Goal: Task Accomplishment & Management: Use online tool/utility

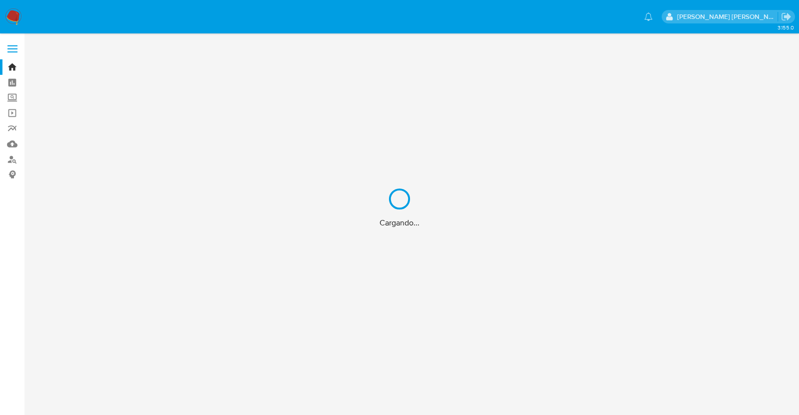
click at [9, 98] on div "Cargando..." at bounding box center [399, 207] width 799 height 415
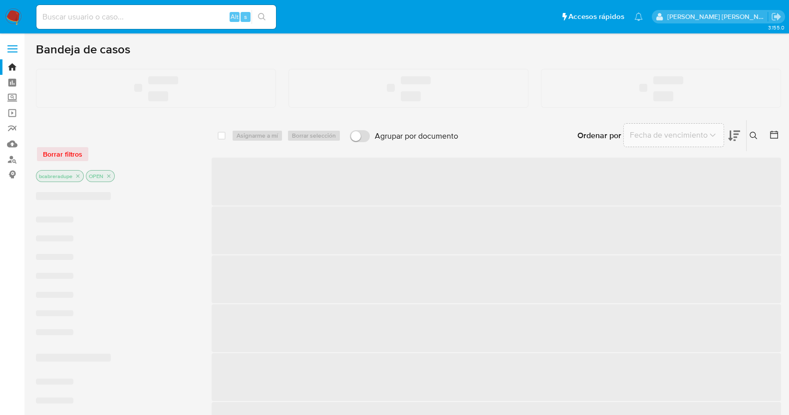
click at [12, 96] on label "Screening" at bounding box center [59, 97] width 119 height 15
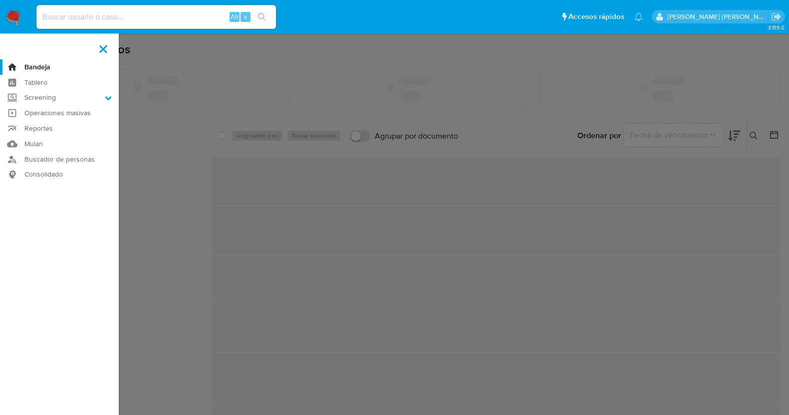
click at [0, 0] on input "Screening" at bounding box center [0, 0] width 0 height 0
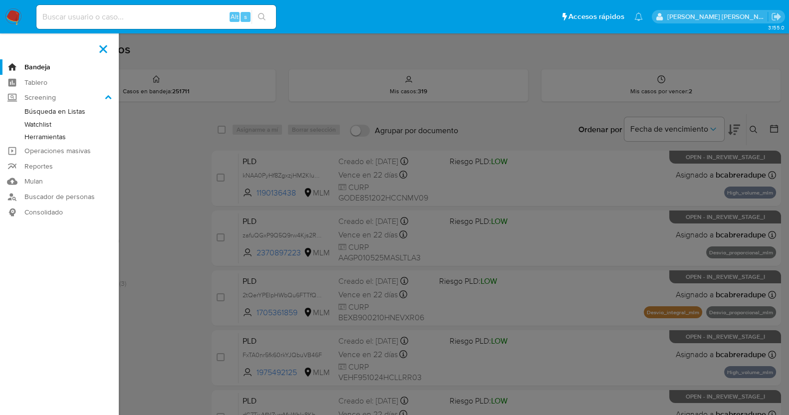
click at [60, 135] on link "Herramientas" at bounding box center [59, 137] width 119 height 12
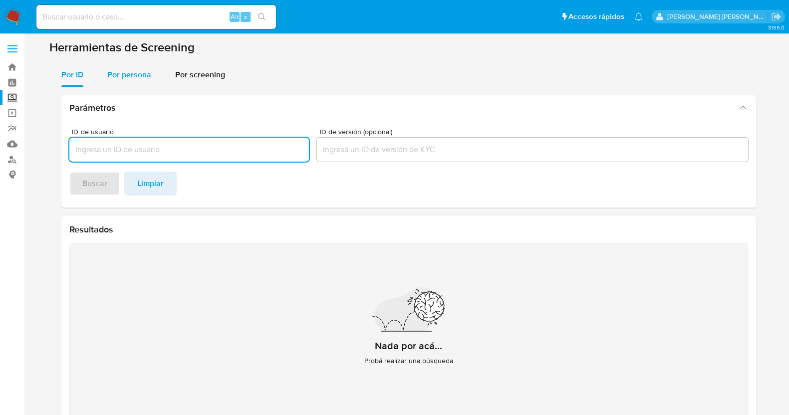
click at [135, 74] on span "Por persona" at bounding box center [129, 74] width 44 height 11
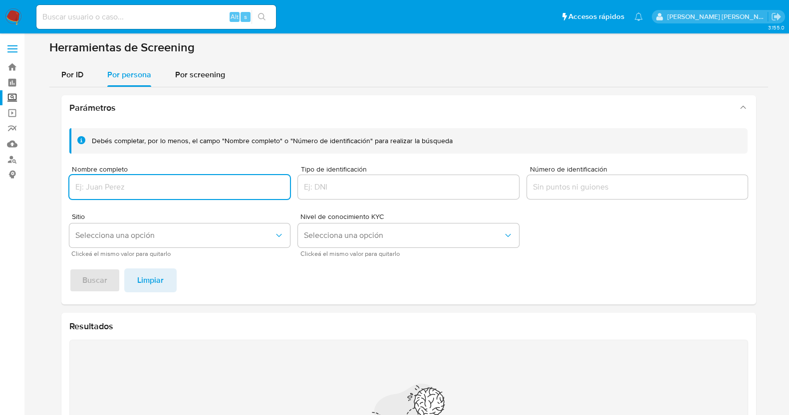
click at [185, 187] on input "Nombre completo" at bounding box center [179, 187] width 221 height 13
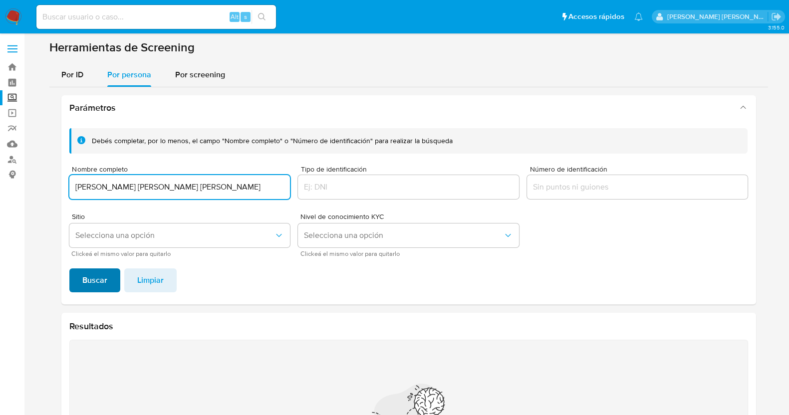
type input "[PERSON_NAME] [PERSON_NAME] [PERSON_NAME]"
click at [101, 284] on span "Buscar" at bounding box center [94, 281] width 25 height 22
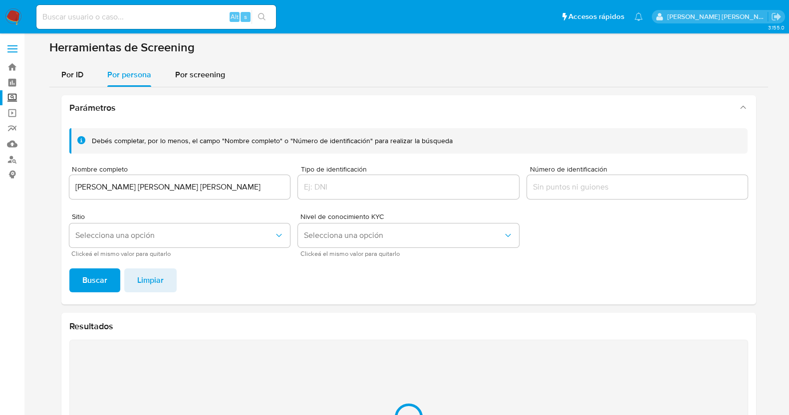
scroll to position [121, 0]
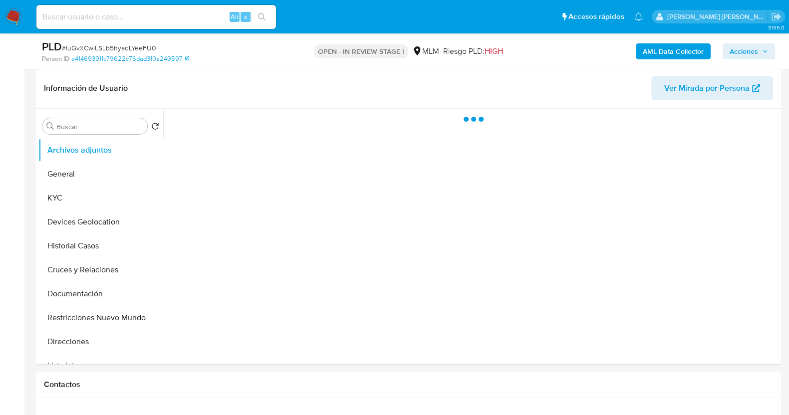
scroll to position [249, 0]
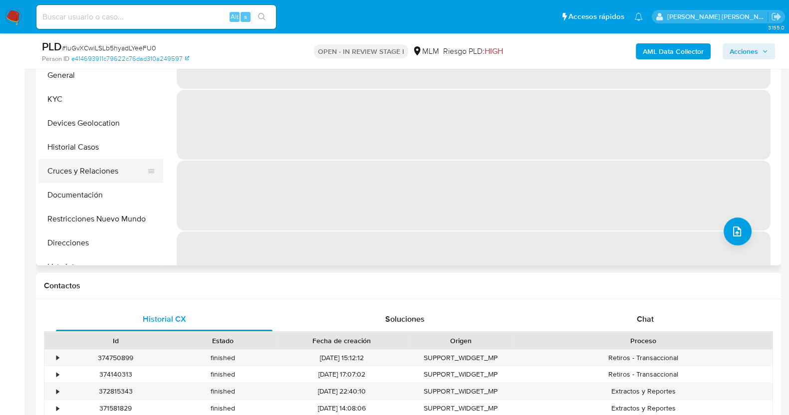
click at [105, 191] on button "Documentación" at bounding box center [100, 195] width 125 height 24
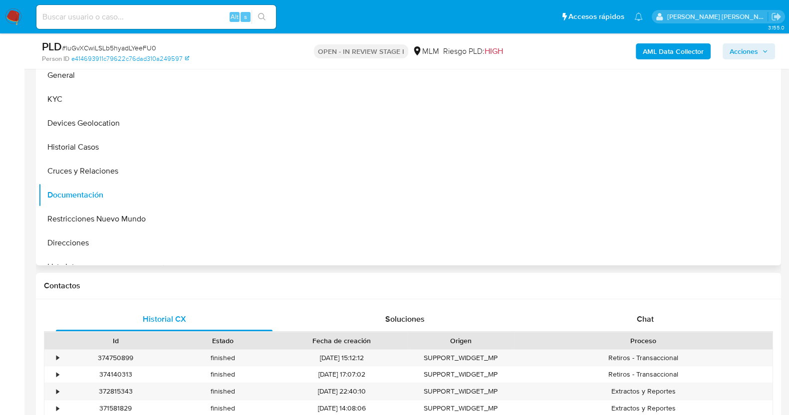
select select "10"
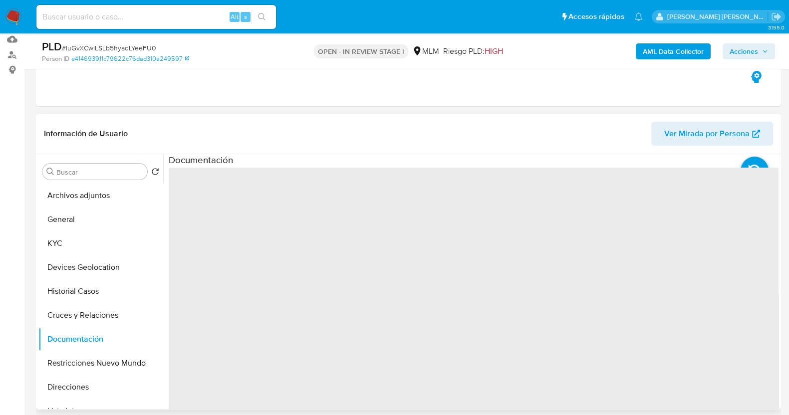
scroll to position [124, 0]
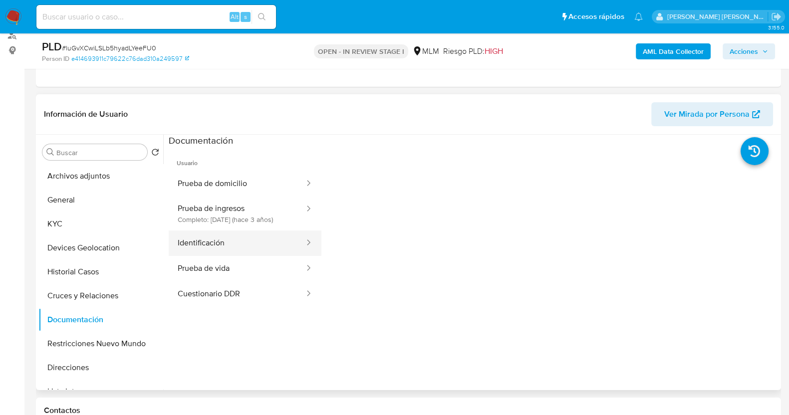
click at [259, 256] on button "Identificación" at bounding box center [237, 243] width 137 height 25
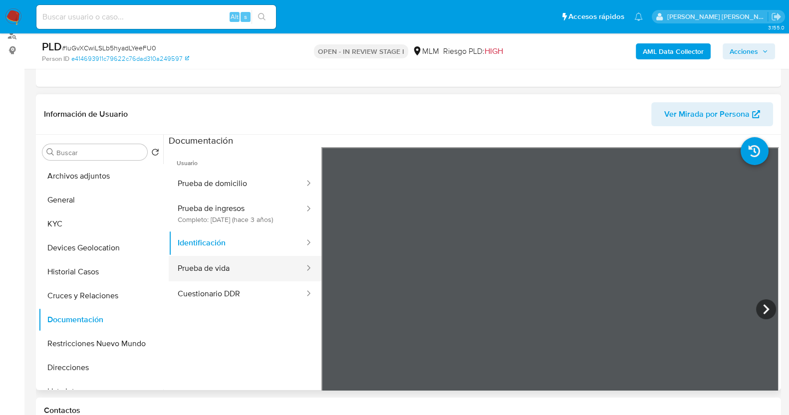
click at [245, 276] on button "Prueba de vida" at bounding box center [237, 268] width 137 height 25
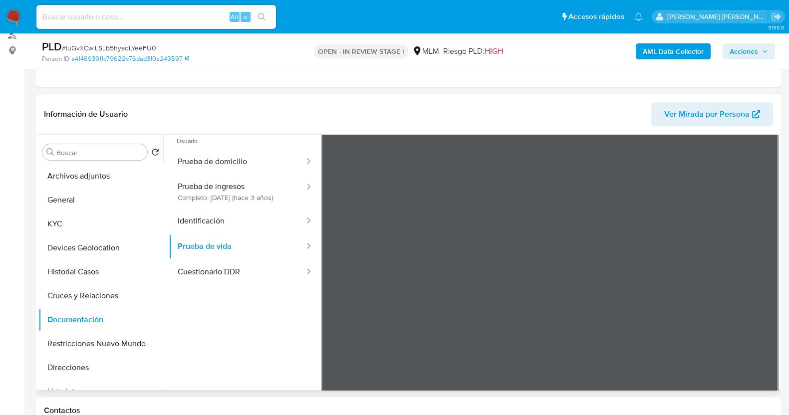
scroll to position [32, 0]
click at [50, 227] on button "KYC" at bounding box center [96, 224] width 117 height 24
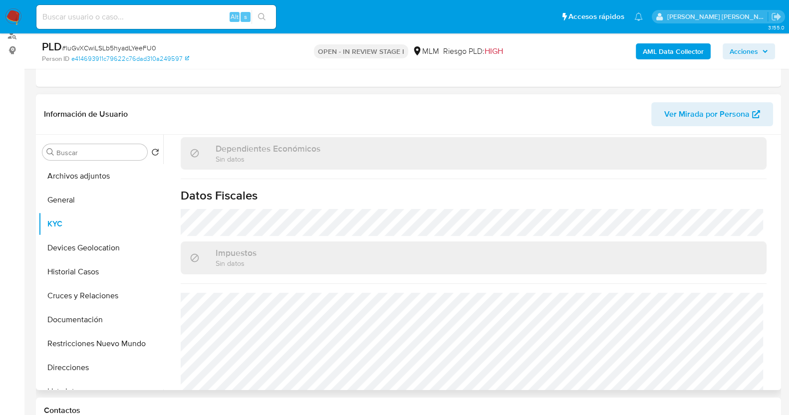
scroll to position [617, 0]
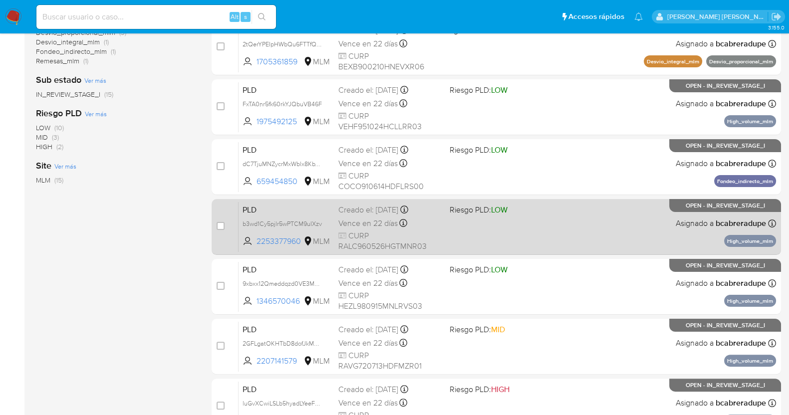
scroll to position [372, 0]
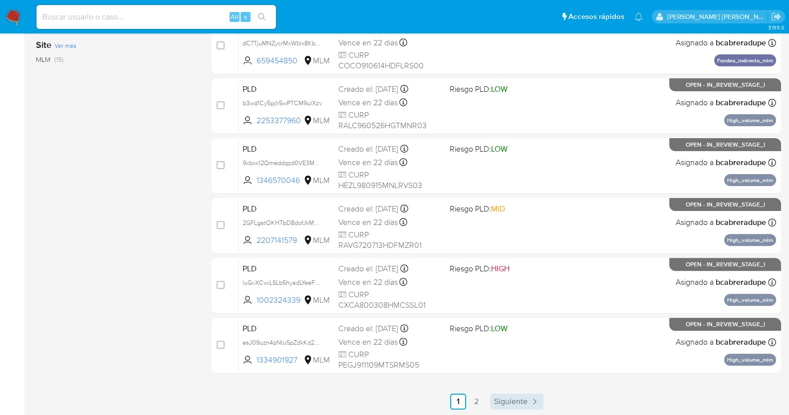
click at [521, 400] on span "Siguiente" at bounding box center [510, 402] width 33 height 8
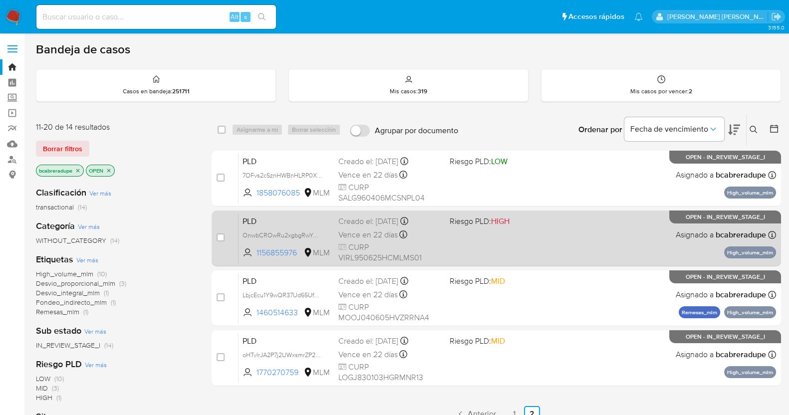
click at [356, 231] on span "Vence en 22 días" at bounding box center [367, 235] width 59 height 11
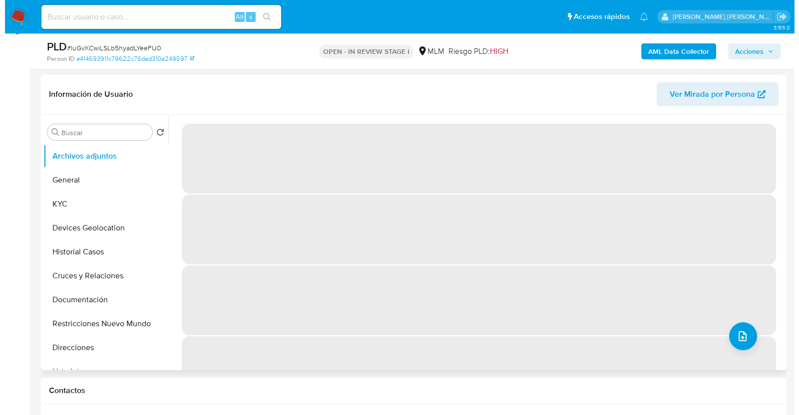
scroll to position [124, 0]
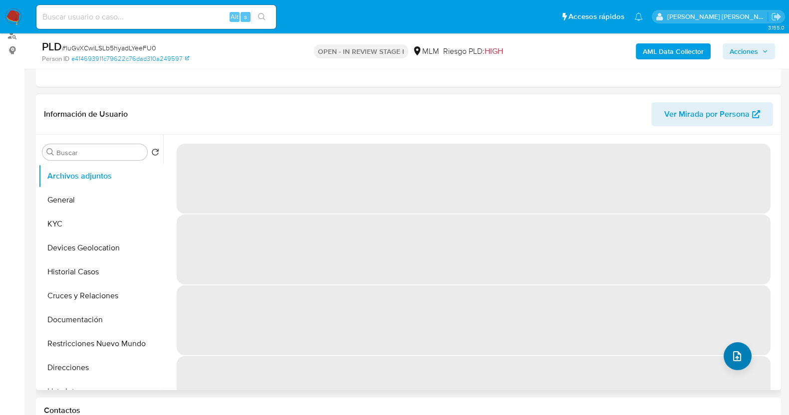
select select "10"
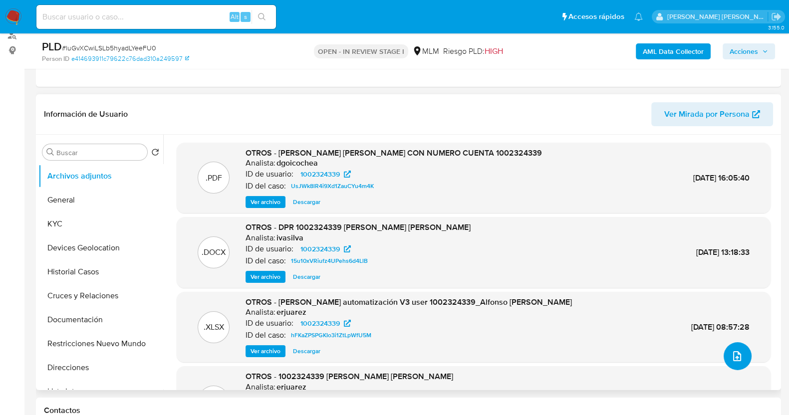
click at [737, 350] on icon "upload-file" at bounding box center [737, 356] width 12 height 12
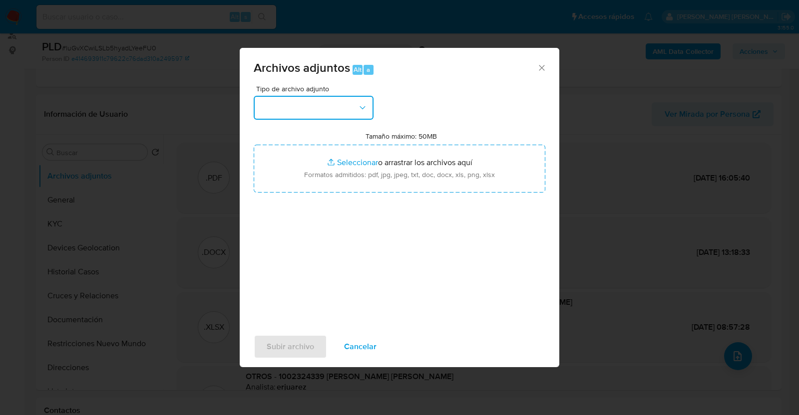
click at [341, 100] on button "button" at bounding box center [314, 108] width 120 height 24
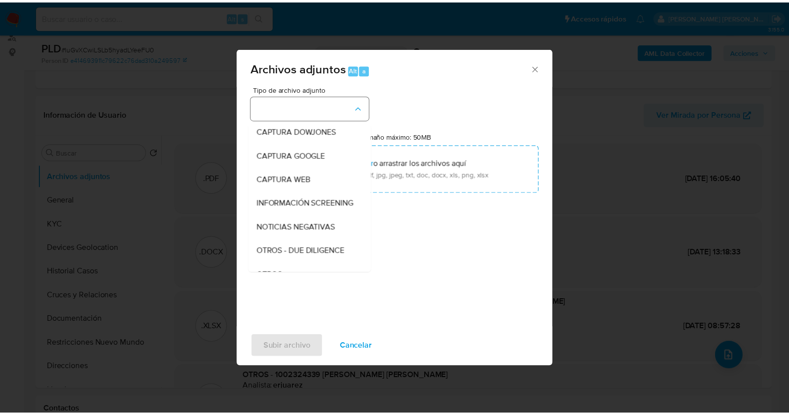
scroll to position [52, 0]
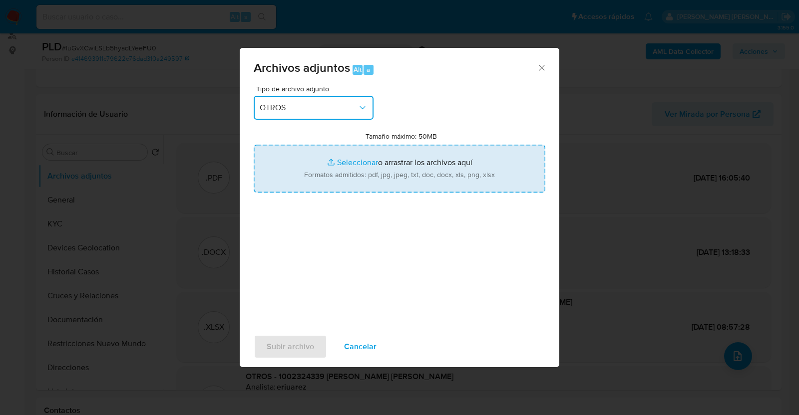
type input "C:\fakepath\1002324339_ALFONSO CASTAÑEDA_JUL2025.pdf"
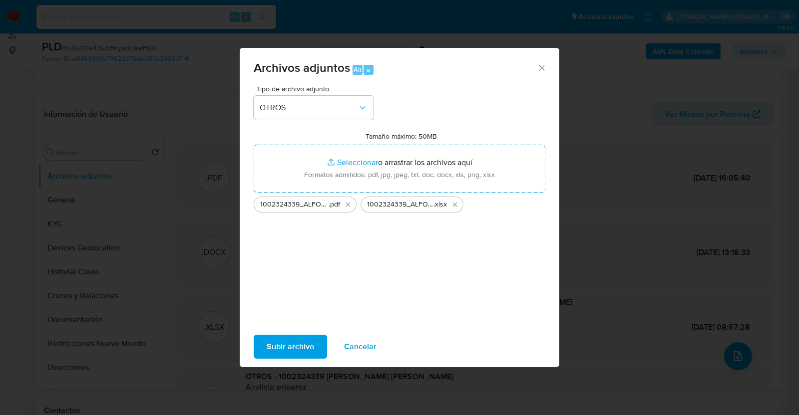
click at [294, 346] on span "Subir archivo" at bounding box center [290, 347] width 47 height 22
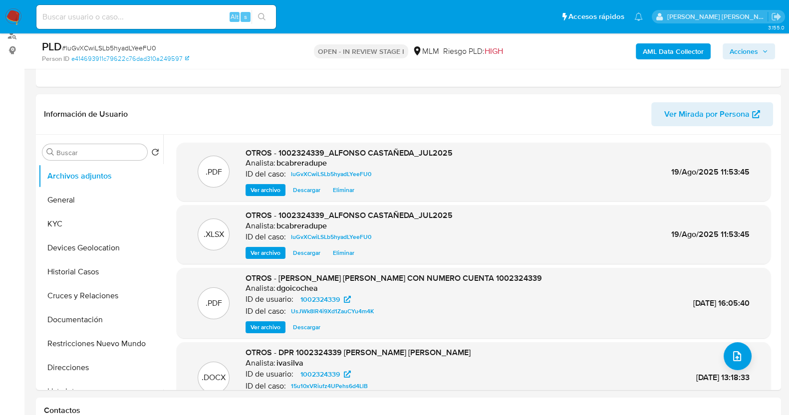
click at [759, 53] on span "Acciones" at bounding box center [749, 51] width 38 height 14
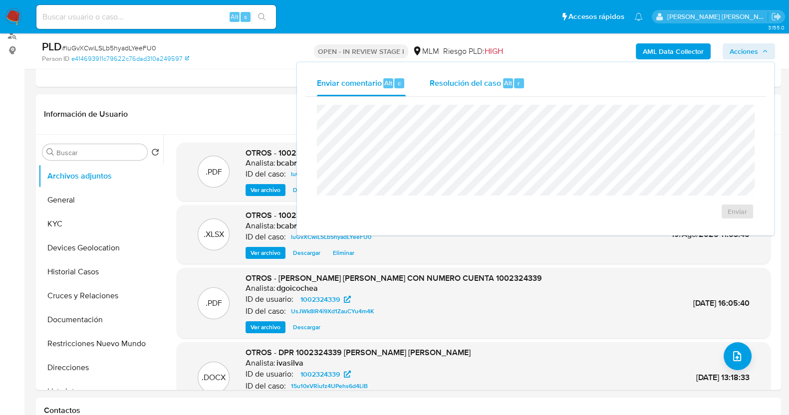
click at [477, 74] on div "Resolución del caso Alt r" at bounding box center [477, 83] width 95 height 26
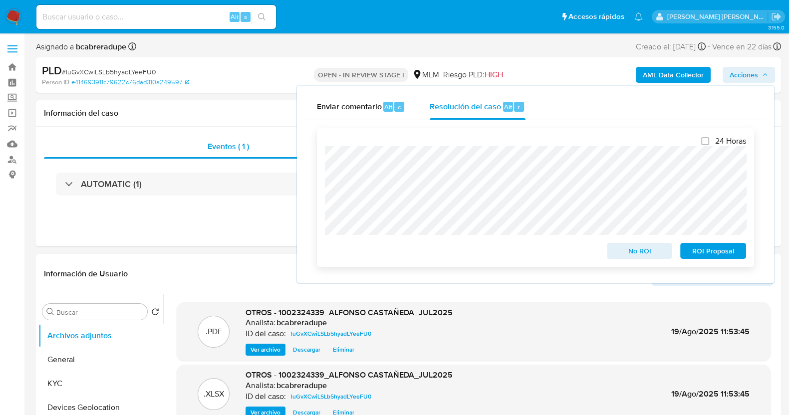
scroll to position [124, 0]
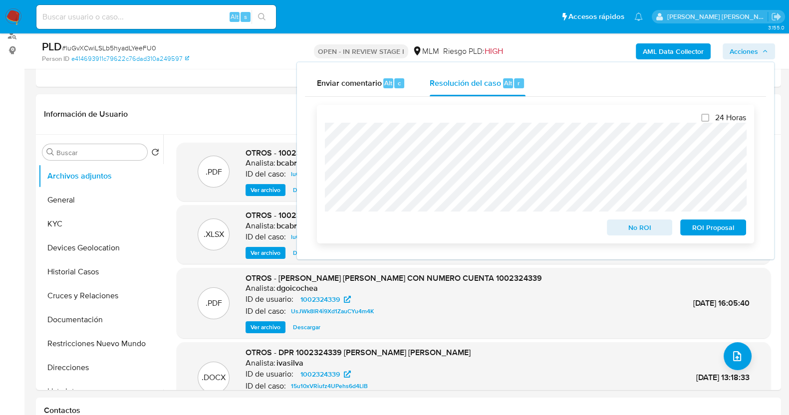
click at [651, 227] on span "No ROI" at bounding box center [640, 228] width 52 height 14
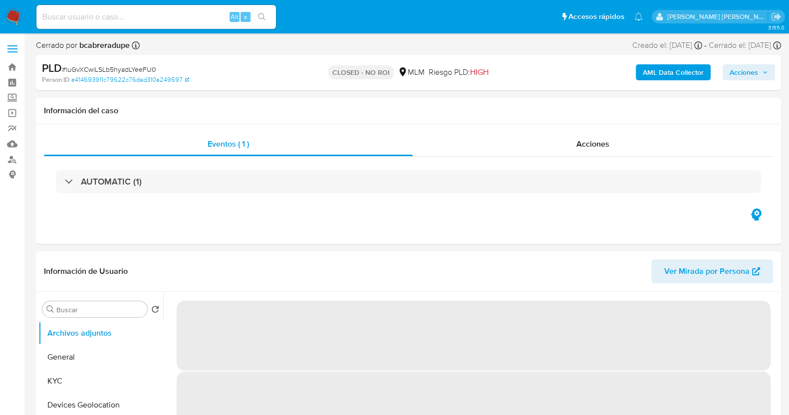
select select "10"
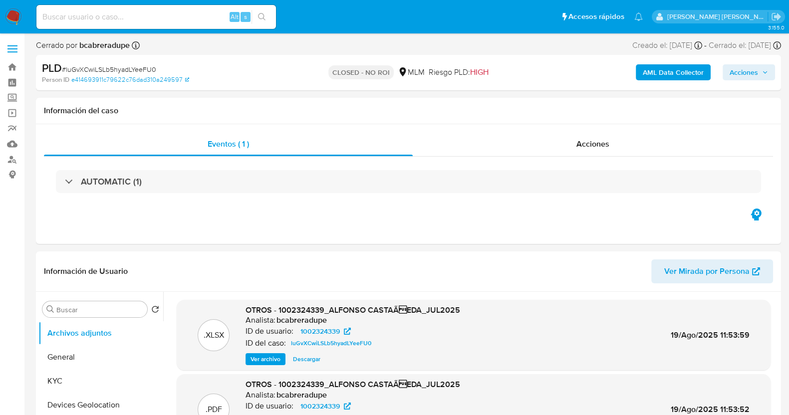
click at [120, 65] on span "# luGvXCwiLSLb5hyadLYeeFU0" at bounding box center [109, 69] width 94 height 10
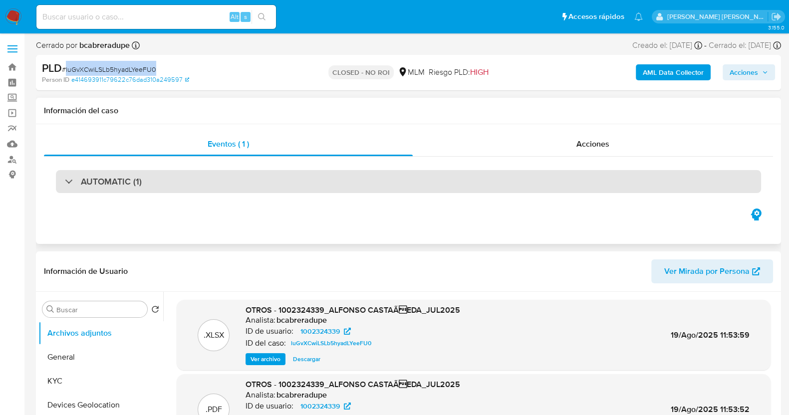
copy span "luGvXCwiLSLb5hyadLYeeFU0"
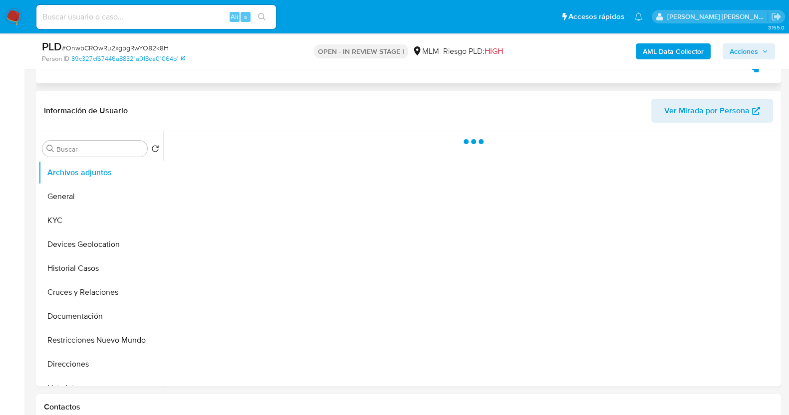
scroll to position [249, 0]
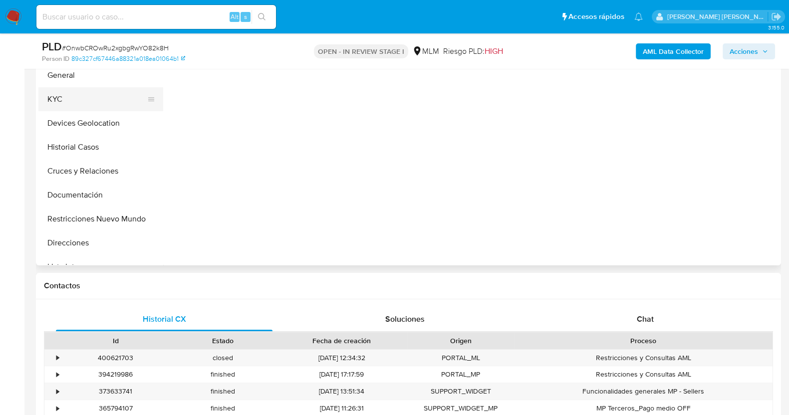
click at [68, 96] on button "KYC" at bounding box center [96, 99] width 117 height 24
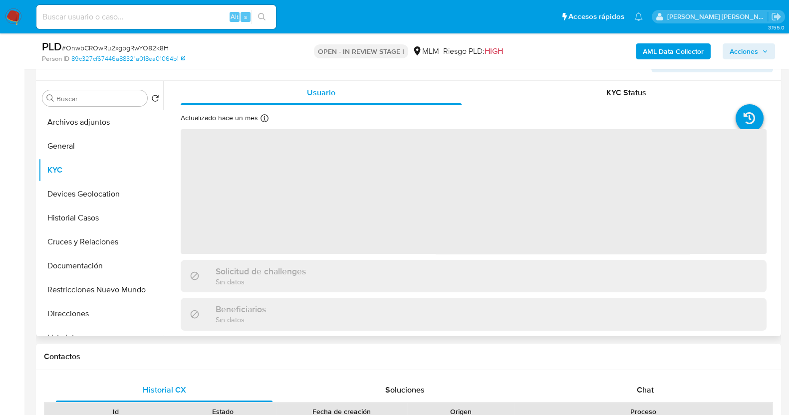
scroll to position [124, 0]
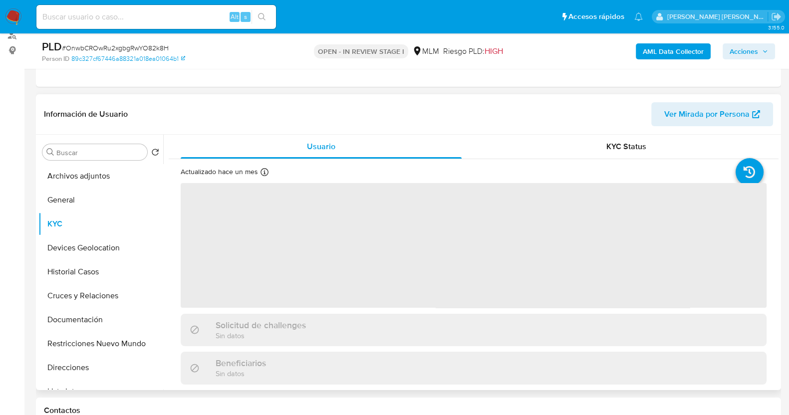
select select "10"
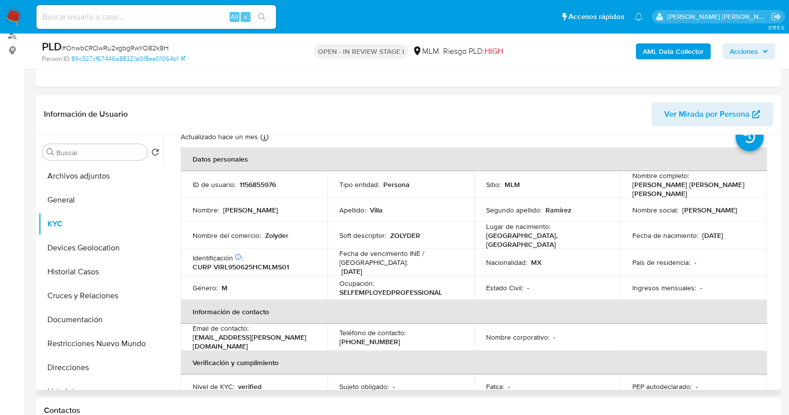
scroll to position [62, 0]
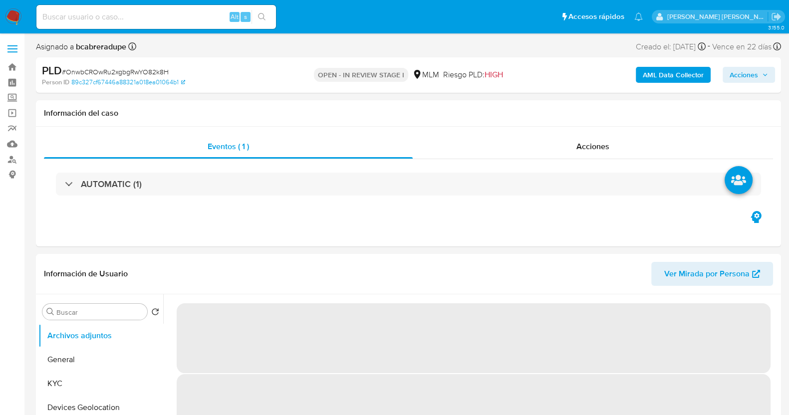
select select "10"
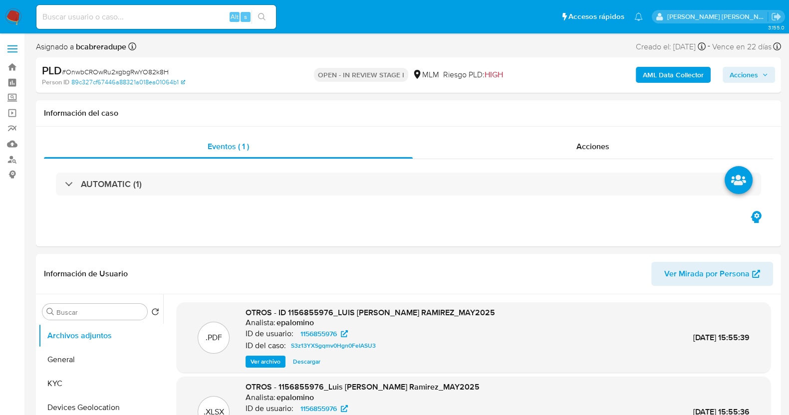
click at [145, 15] on input at bounding box center [156, 16] width 240 height 13
paste input "1746048885"
type input "1"
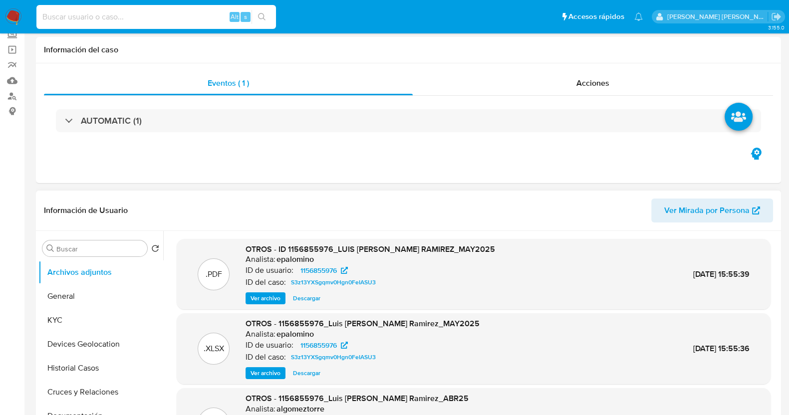
scroll to position [124, 0]
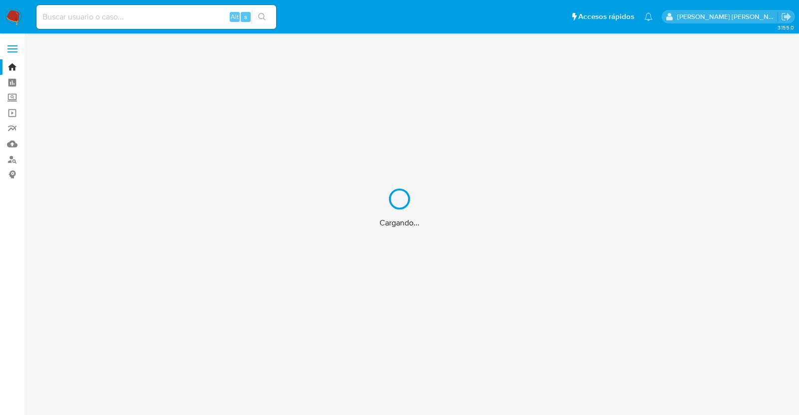
click at [173, 24] on div "Cargando..." at bounding box center [399, 207] width 799 height 415
click at [181, 17] on div "Cargando..." at bounding box center [399, 207] width 799 height 415
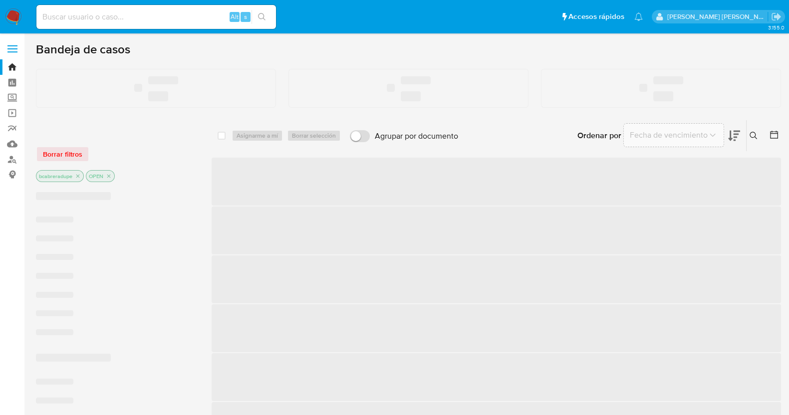
click at [180, 17] on input at bounding box center [156, 16] width 240 height 13
paste input "1150598075"
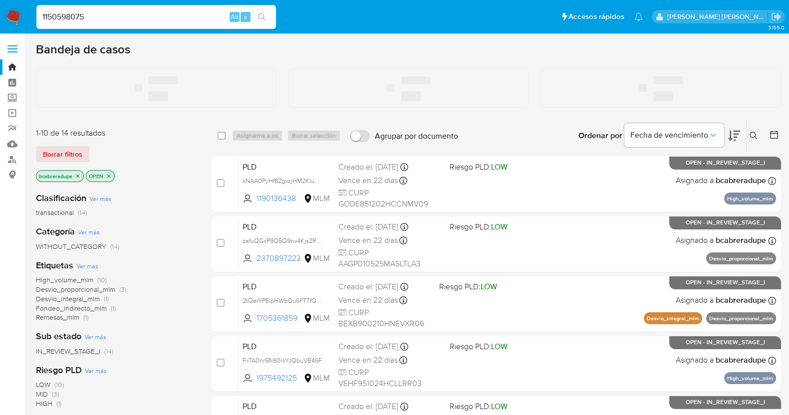
type input "1150598075"
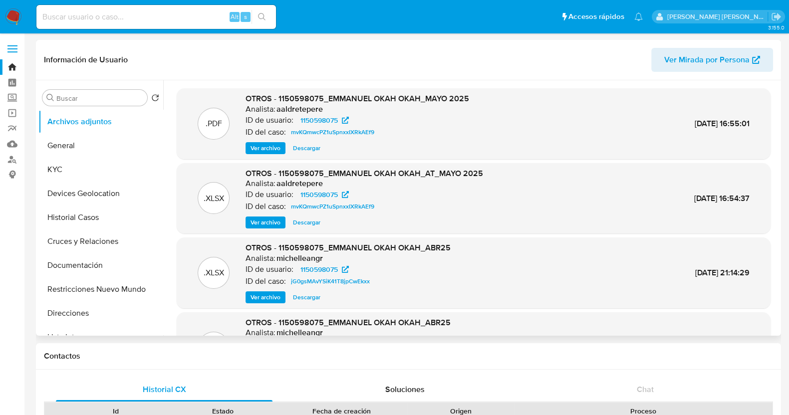
select select "10"
click at [85, 223] on button "Historial Casos" at bounding box center [96, 218] width 117 height 24
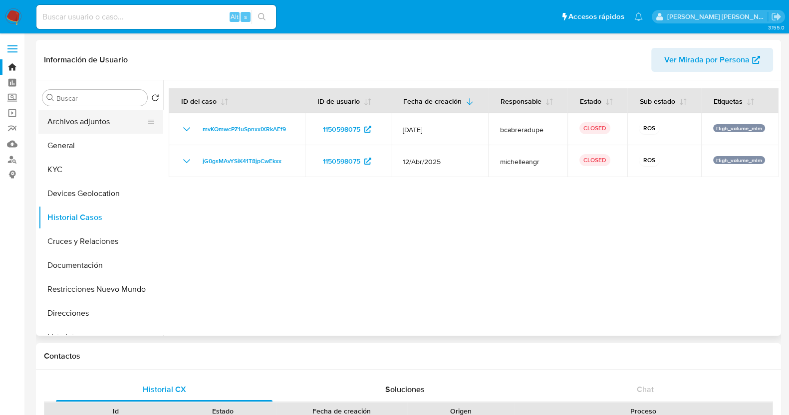
drag, startPoint x: 92, startPoint y: 125, endPoint x: 152, endPoint y: 131, distance: 59.7
click at [94, 125] on button "Archivos adjuntos" at bounding box center [96, 122] width 117 height 24
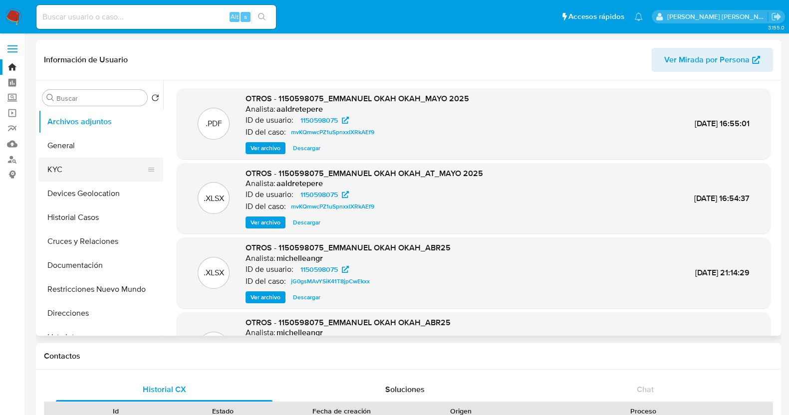
click at [83, 171] on button "KYC" at bounding box center [96, 170] width 117 height 24
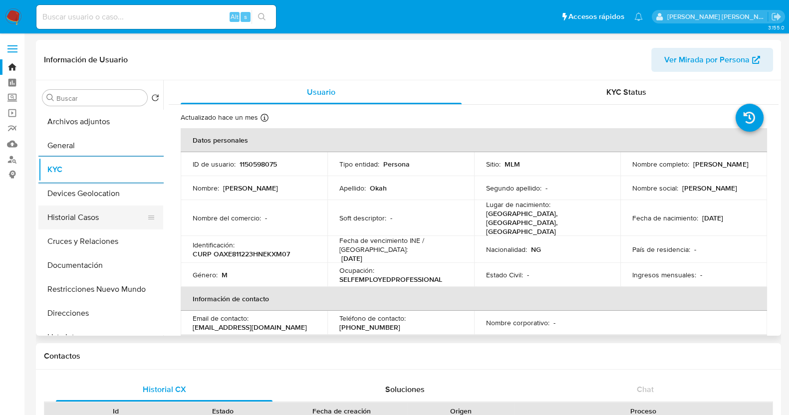
click at [82, 221] on button "Historial Casos" at bounding box center [96, 218] width 117 height 24
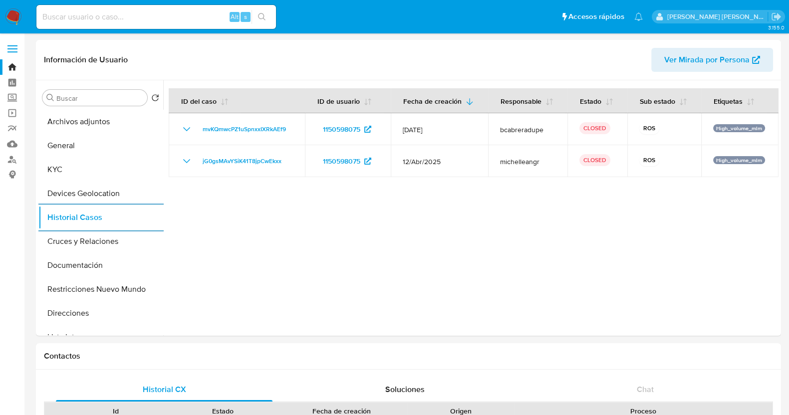
click at [160, 16] on input at bounding box center [156, 16] width 240 height 13
paste input "1368080419"
type input "1368080419"
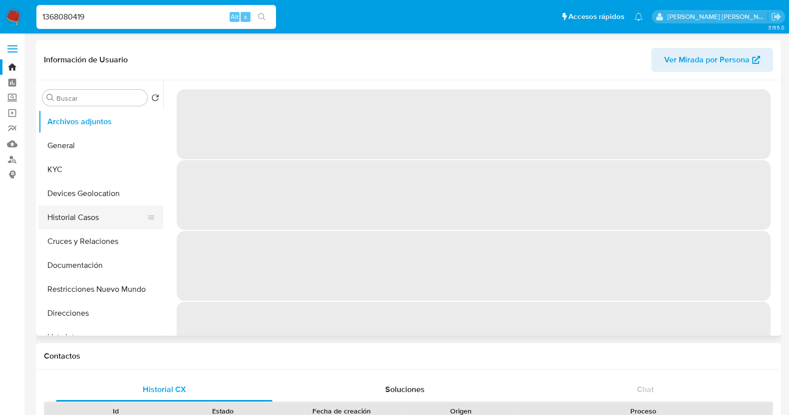
select select "10"
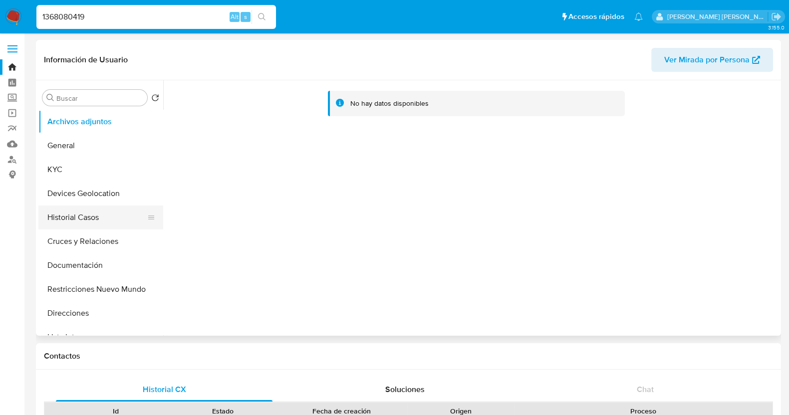
click at [92, 221] on button "Historial Casos" at bounding box center [96, 218] width 117 height 24
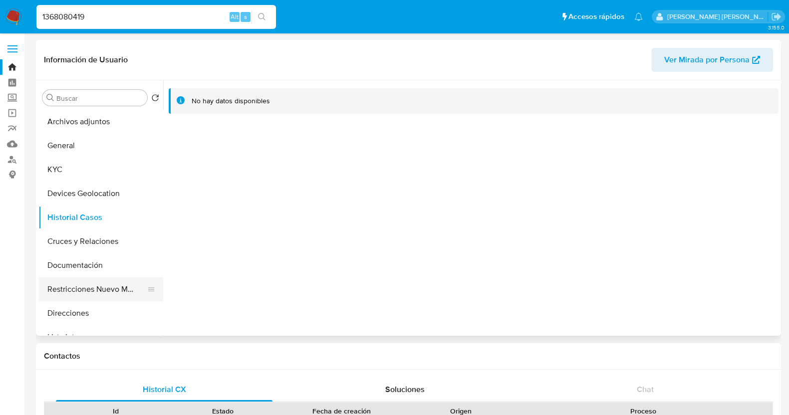
click at [114, 287] on button "Restricciones Nuevo Mundo" at bounding box center [96, 290] width 117 height 24
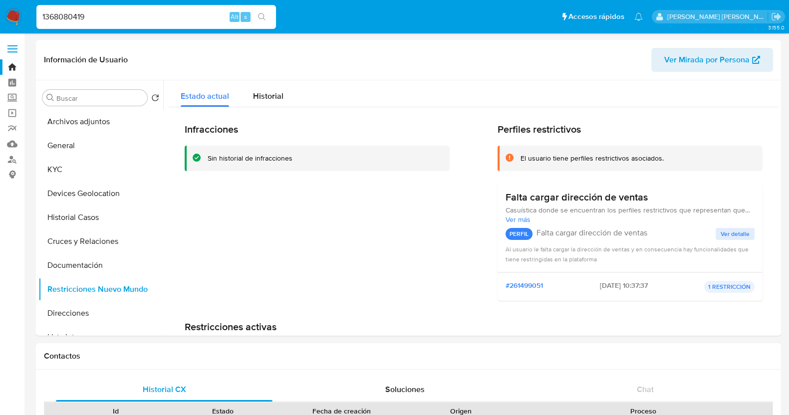
click at [157, 17] on input "1368080419" at bounding box center [156, 16] width 240 height 13
paste input "746048885"
type input "1746048885"
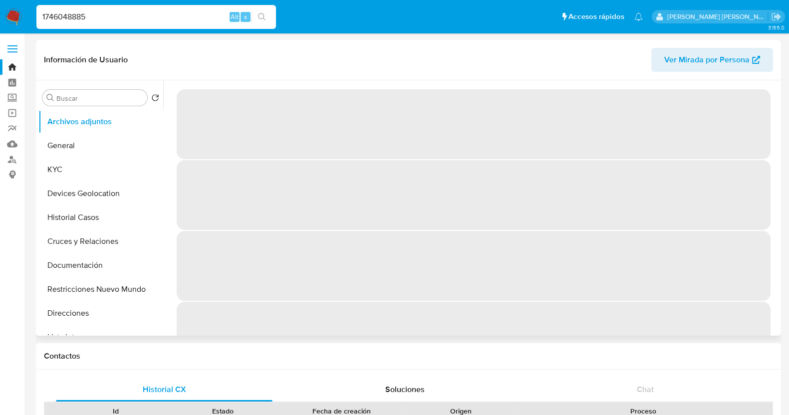
select select "10"
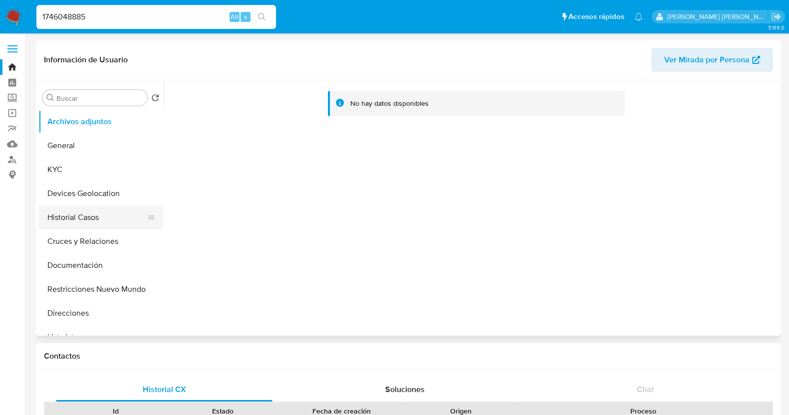
click at [96, 215] on button "Historial Casos" at bounding box center [96, 218] width 117 height 24
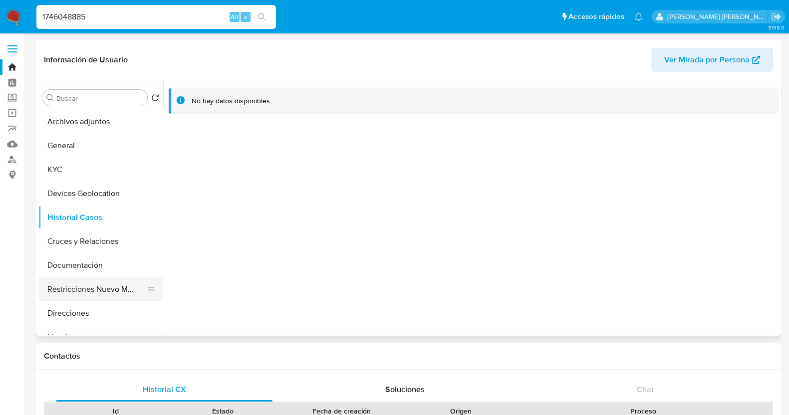
click at [116, 290] on button "Restricciones Nuevo Mundo" at bounding box center [96, 290] width 117 height 24
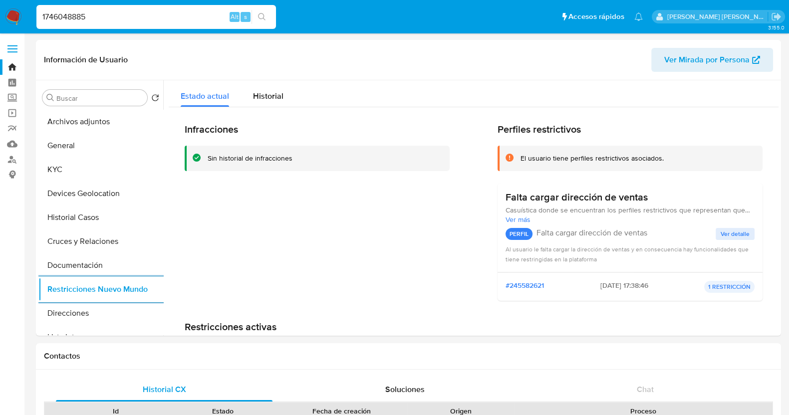
click at [119, 11] on input "1746048885" at bounding box center [156, 16] width 240 height 13
paste input "15324689"
type input "1715324689"
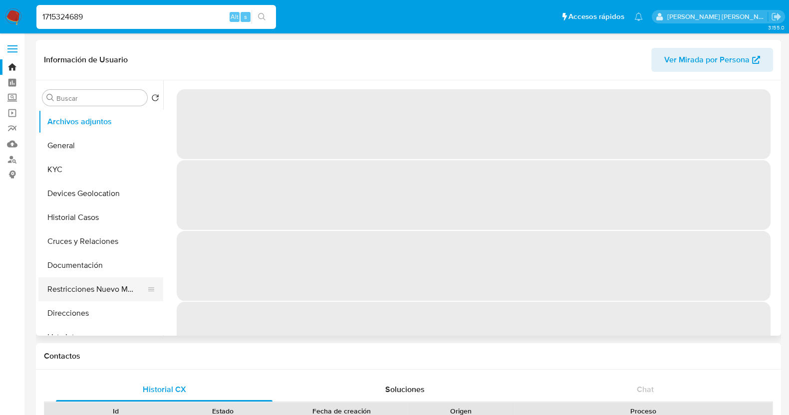
select select "10"
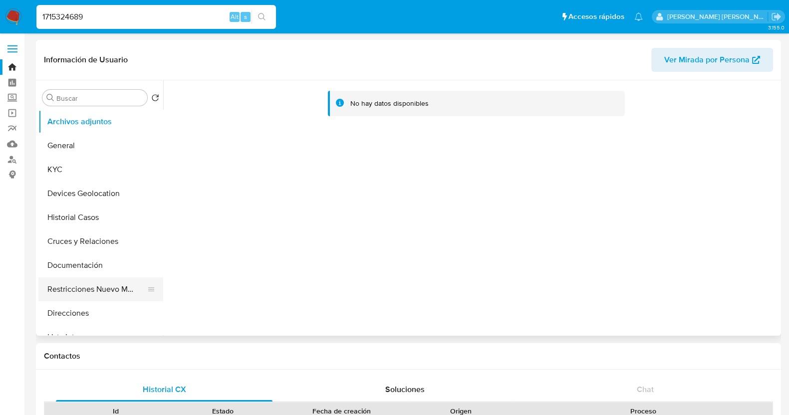
click at [114, 291] on button "Restricciones Nuevo Mundo" at bounding box center [96, 290] width 117 height 24
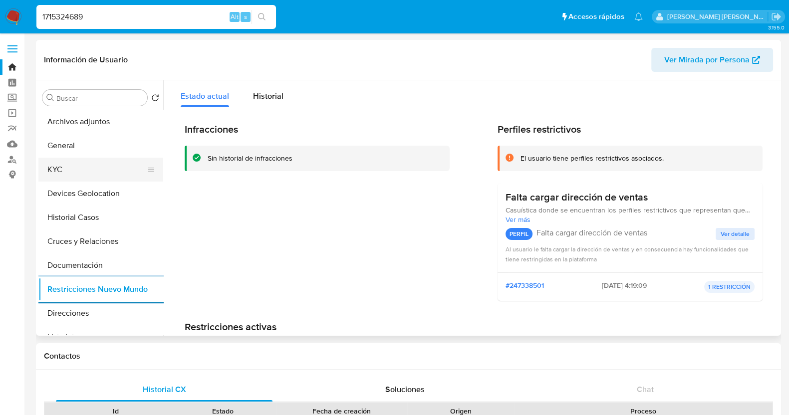
click at [76, 174] on button "KYC" at bounding box center [96, 170] width 117 height 24
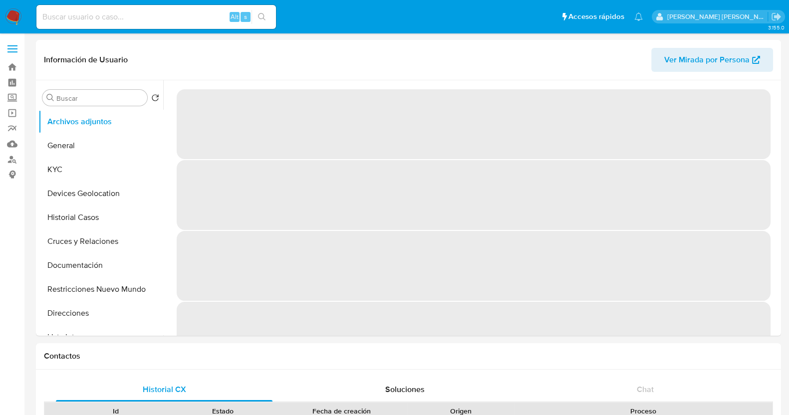
select select "10"
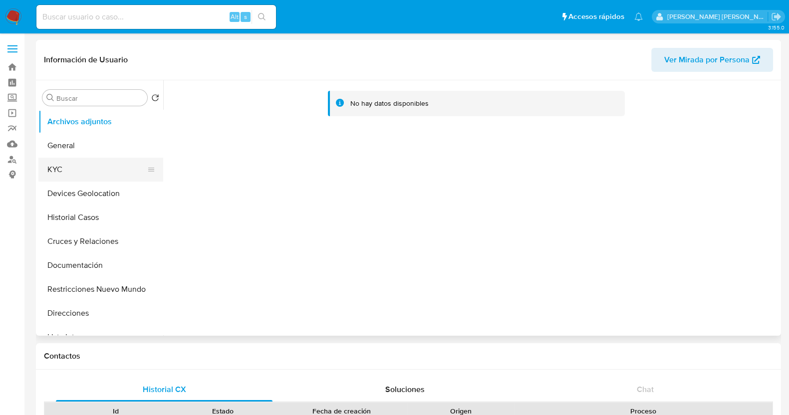
click at [75, 164] on button "KYC" at bounding box center [96, 170] width 117 height 24
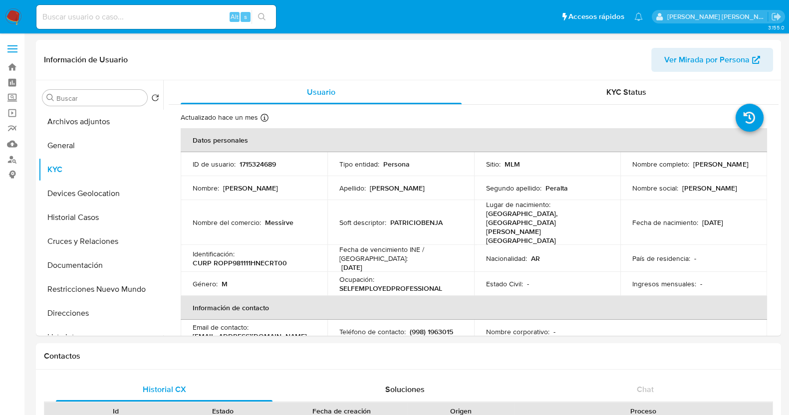
click at [189, 16] on input at bounding box center [156, 16] width 240 height 13
paste input "1715324689"
click at [129, 21] on input "1715324689" at bounding box center [156, 16] width 240 height 13
click at [71, 220] on button "Historial Casos" at bounding box center [96, 218] width 117 height 24
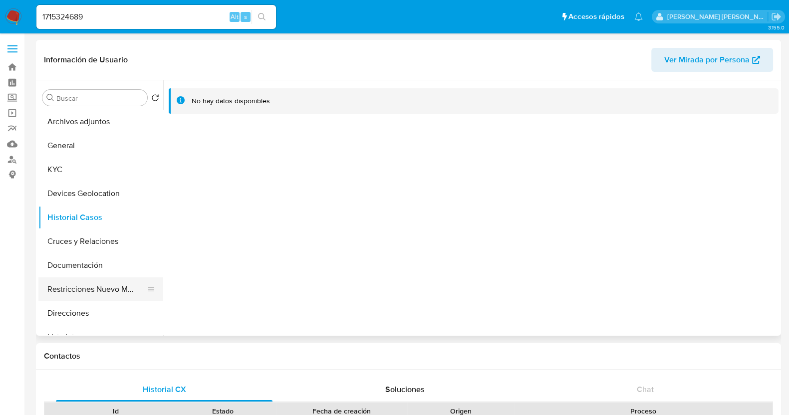
click at [110, 291] on button "Restricciones Nuevo Mundo" at bounding box center [96, 290] width 117 height 24
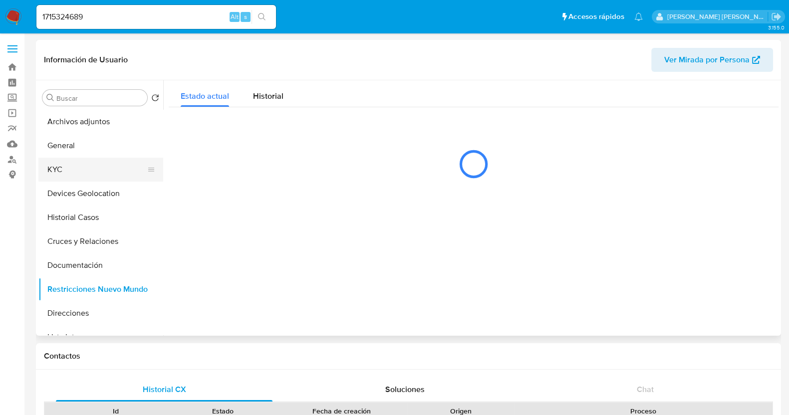
click at [84, 179] on button "KYC" at bounding box center [96, 170] width 117 height 24
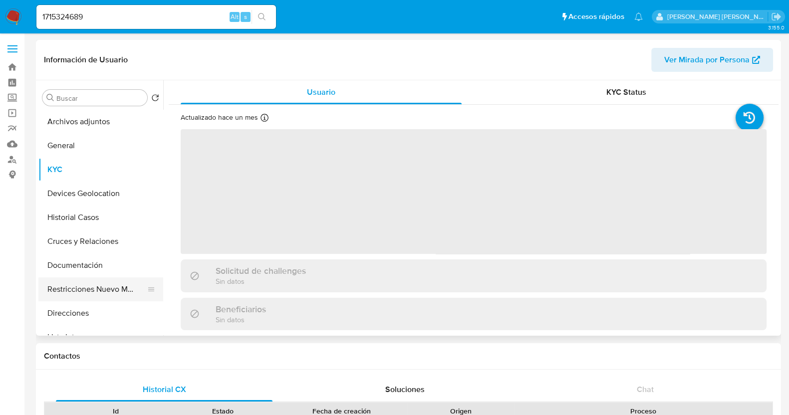
click at [103, 284] on button "Restricciones Nuevo Mundo" at bounding box center [96, 290] width 117 height 24
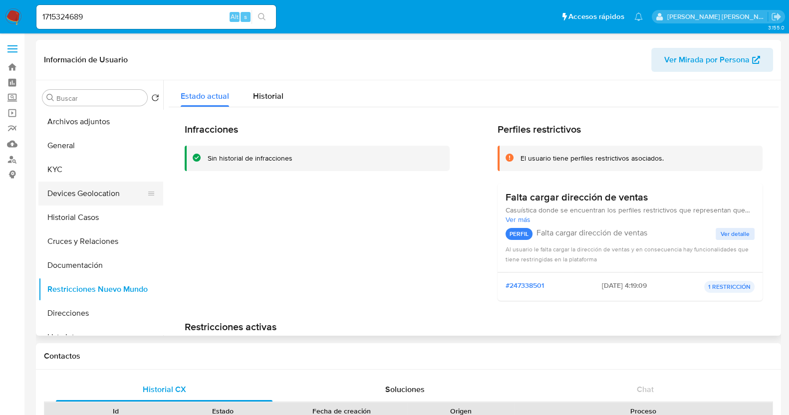
click at [63, 182] on button "Devices Geolocation" at bounding box center [96, 194] width 117 height 24
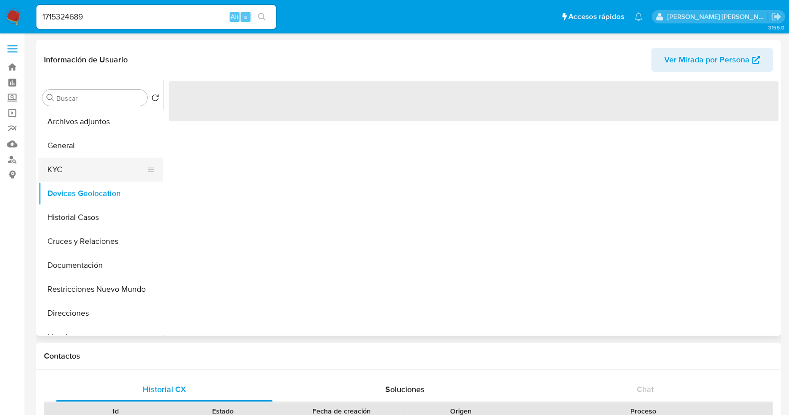
click at [71, 164] on button "KYC" at bounding box center [96, 170] width 117 height 24
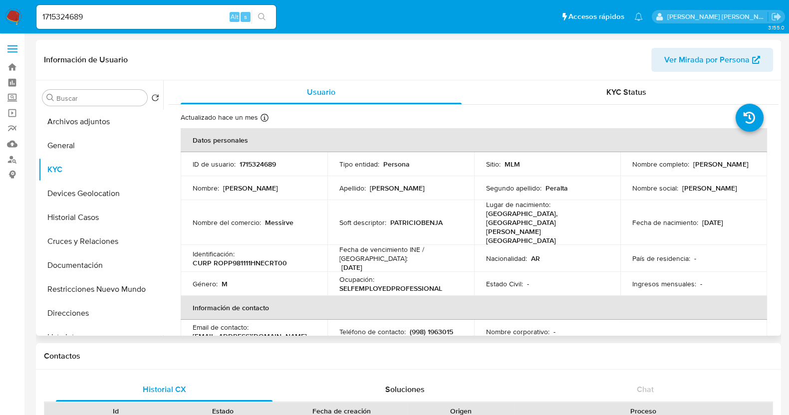
click at [261, 166] on p "1715324689" at bounding box center [258, 164] width 36 height 9
copy p "1715324689"
click at [459, 205] on td "Soft descriptor : PATRICIOBENJA" at bounding box center [400, 222] width 147 height 45
click at [141, 18] on input "1715324689" at bounding box center [156, 16] width 240 height 13
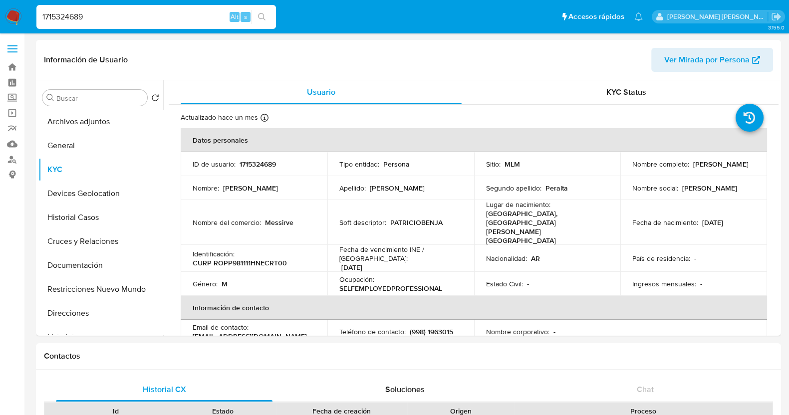
click at [141, 18] on input "1715324689" at bounding box center [156, 16] width 240 height 13
paste input "46048885"
type input "1746048885"
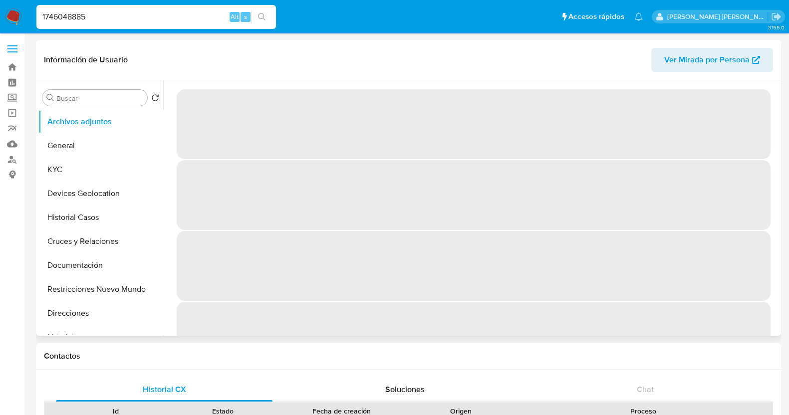
select select "10"
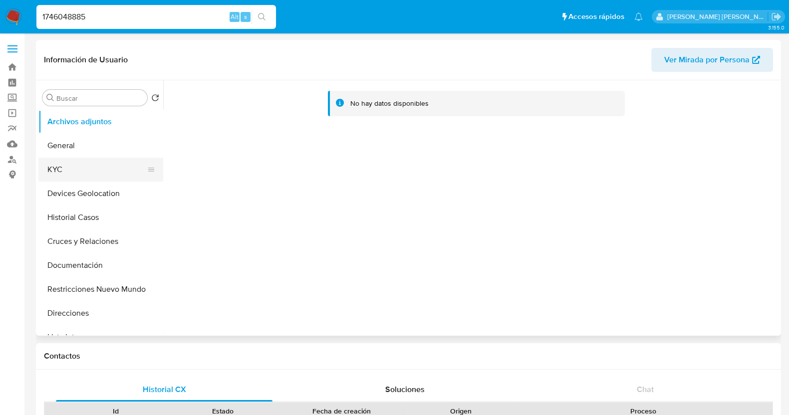
click at [111, 164] on button "KYC" at bounding box center [96, 170] width 117 height 24
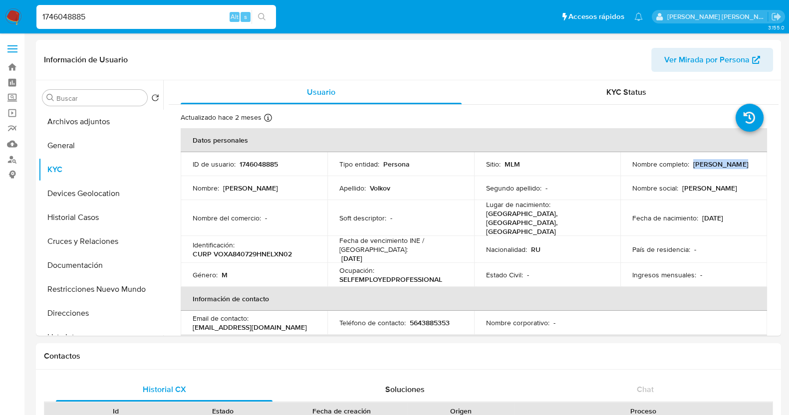
drag, startPoint x: 690, startPoint y: 164, endPoint x: 755, endPoint y: 169, distance: 64.5
click at [755, 169] on td "Nombre completo : Andrei Volkov" at bounding box center [693, 164] width 147 height 24
copy p "Andrei Volkov"
click at [586, 186] on div "Segundo apellido : -" at bounding box center [547, 188] width 123 height 9
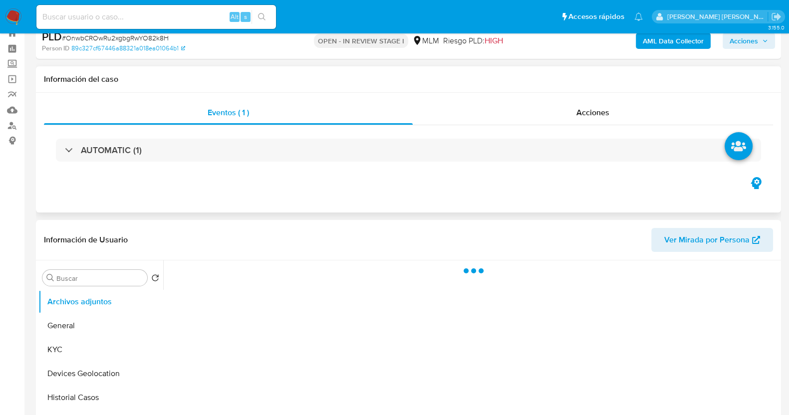
scroll to position [62, 0]
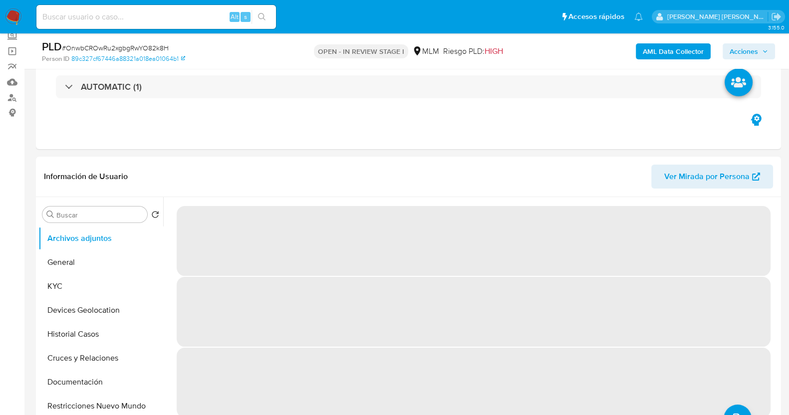
select select "10"
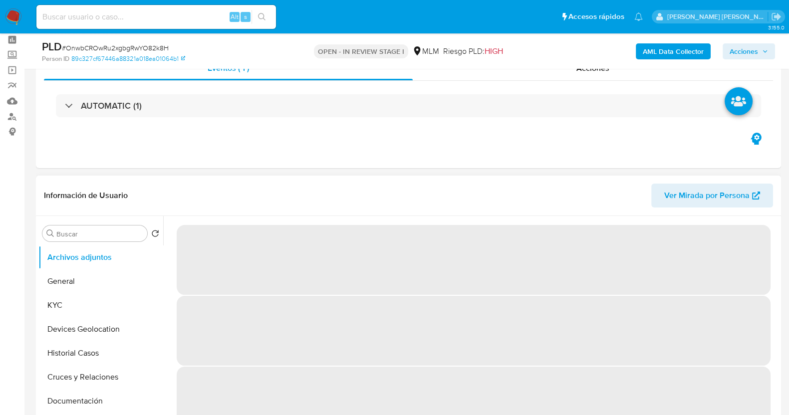
scroll to position [62, 0]
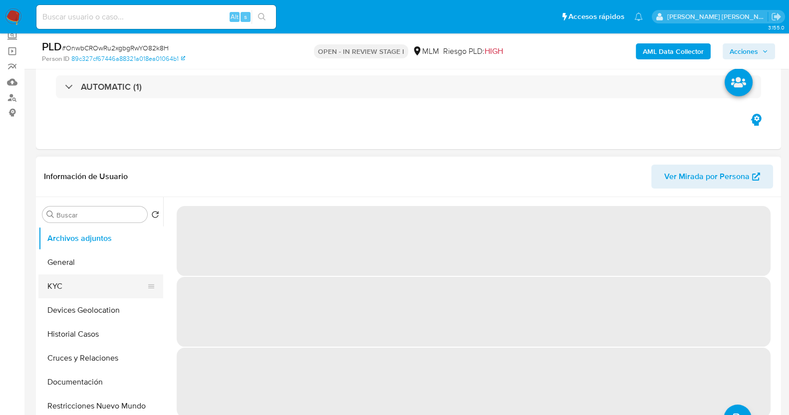
click at [76, 288] on button "KYC" at bounding box center [96, 287] width 117 height 24
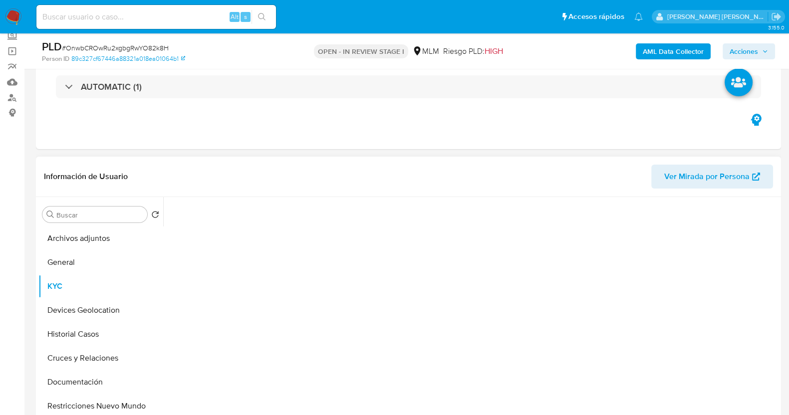
select select "10"
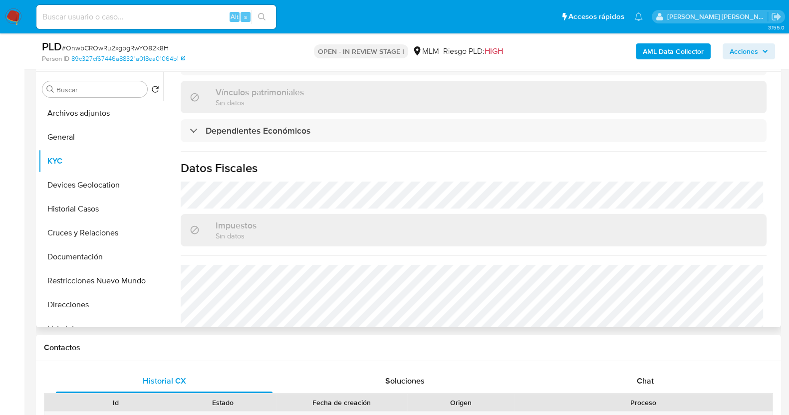
scroll to position [611, 0]
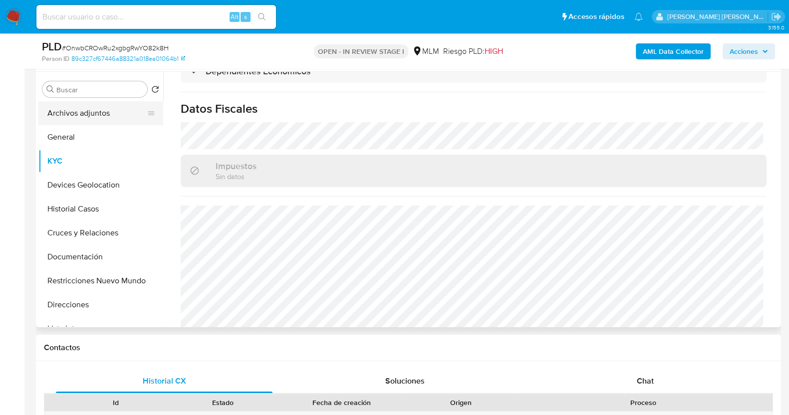
click at [92, 117] on button "Archivos adjuntos" at bounding box center [96, 113] width 117 height 24
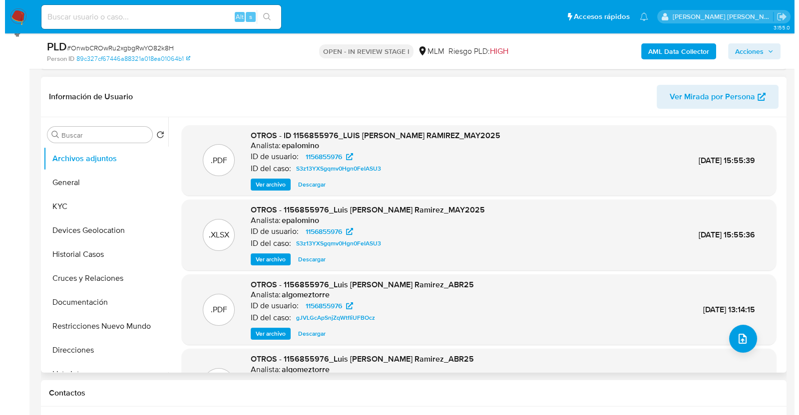
scroll to position [124, 0]
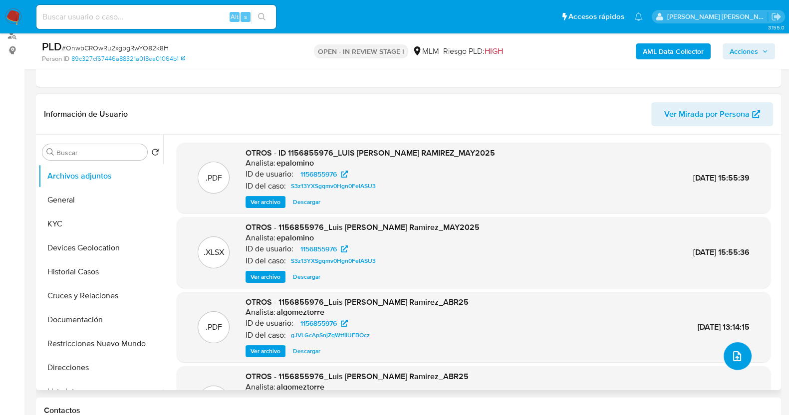
click at [731, 358] on icon "upload-file" at bounding box center [737, 356] width 12 height 12
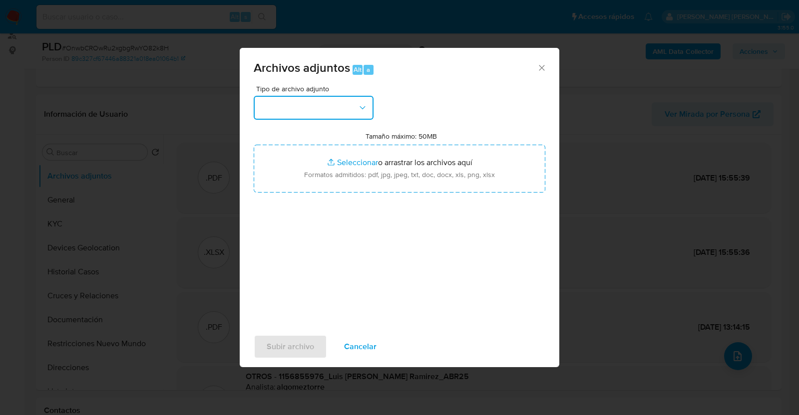
click at [338, 113] on button "button" at bounding box center [314, 108] width 120 height 24
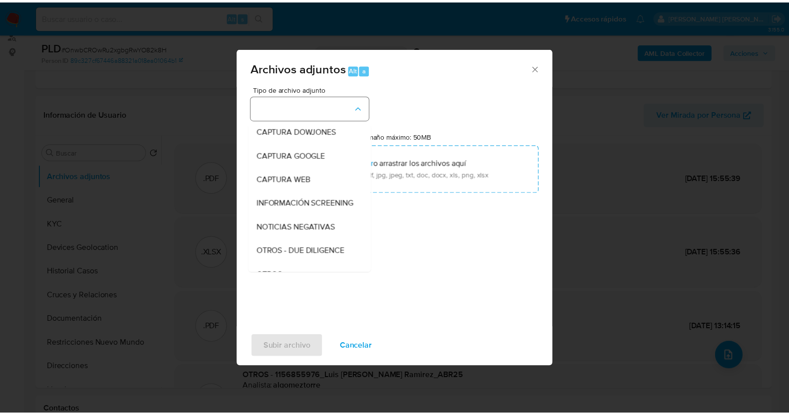
scroll to position [52, 0]
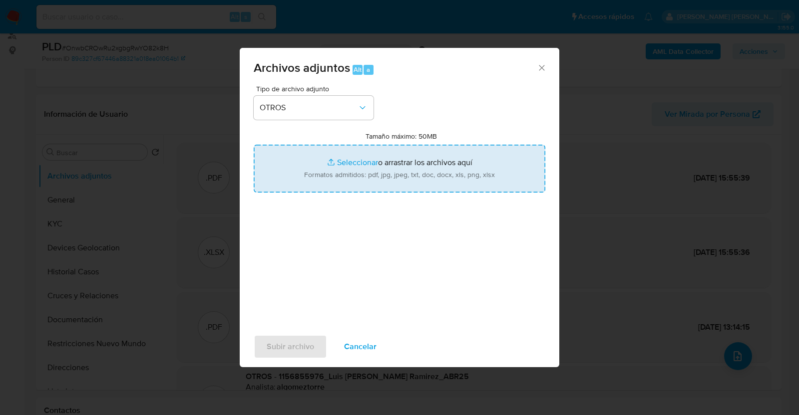
type input "C:\fakepath\1156855976_LUIS VILLA_JUL2025.pdf"
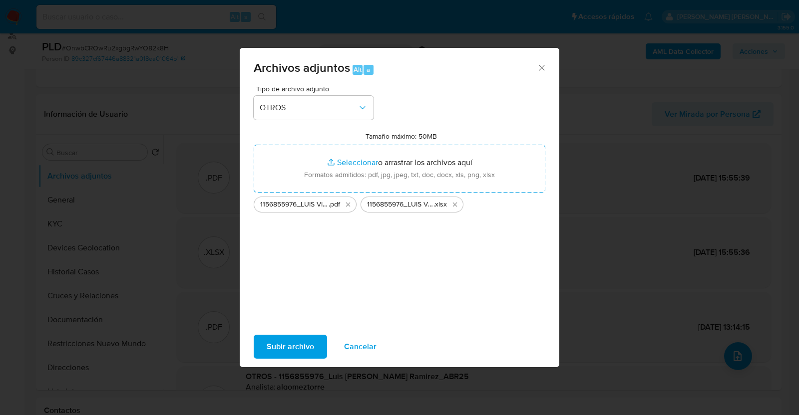
click at [297, 351] on span "Subir archivo" at bounding box center [290, 347] width 47 height 22
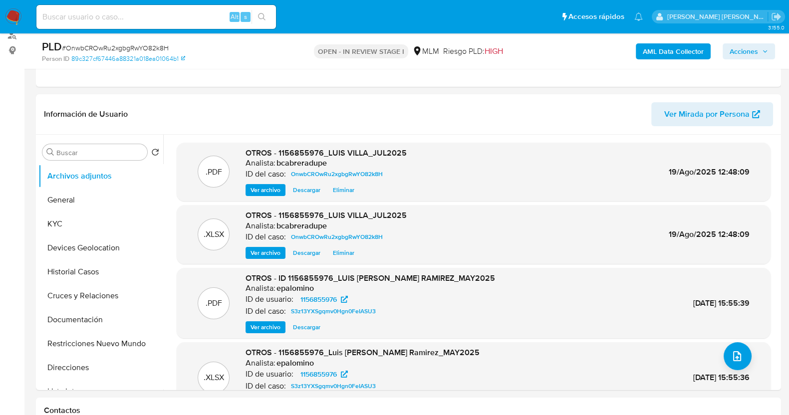
click at [732, 48] on span "Acciones" at bounding box center [744, 51] width 28 height 16
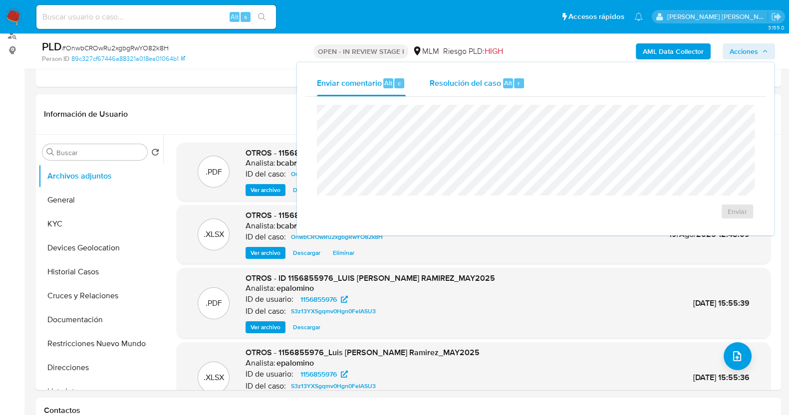
click at [500, 79] on div "Resolución del caso Alt r" at bounding box center [477, 83] width 95 height 26
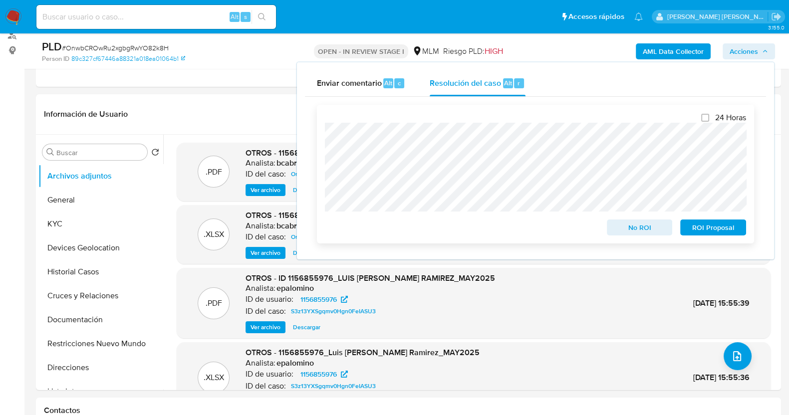
click at [712, 231] on span "ROI Proposal" at bounding box center [713, 228] width 52 height 14
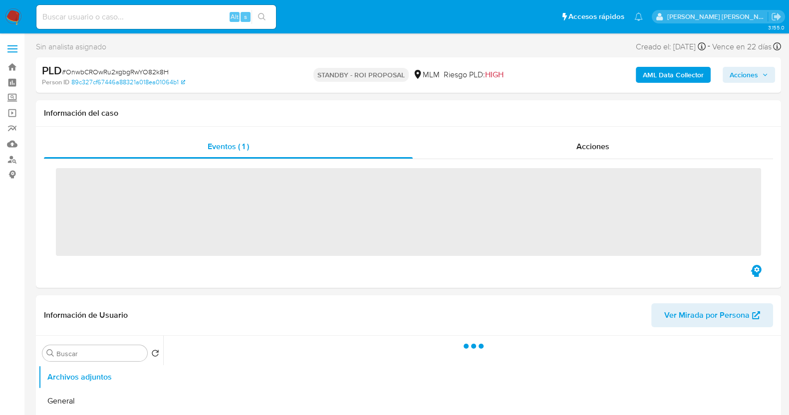
click at [134, 69] on span "# OnwbCROwRu2xgbgRwYO82k8H" at bounding box center [115, 72] width 107 height 10
drag, startPoint x: 134, startPoint y: 69, endPoint x: 183, endPoint y: 83, distance: 51.4
click at [135, 69] on span "# OnwbCROwRu2xgbgRwYO82k8H" at bounding box center [115, 72] width 107 height 10
copy span "OnwbCROwRu2xgbgRwYO82k8H"
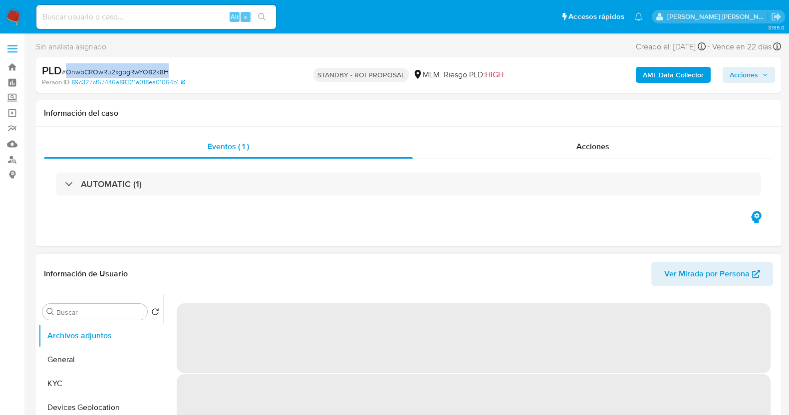
select select "10"
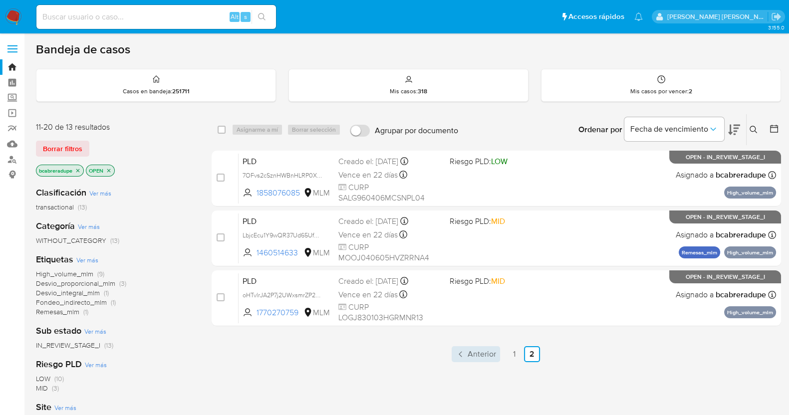
click at [491, 355] on span "Anterior" at bounding box center [482, 354] width 28 height 8
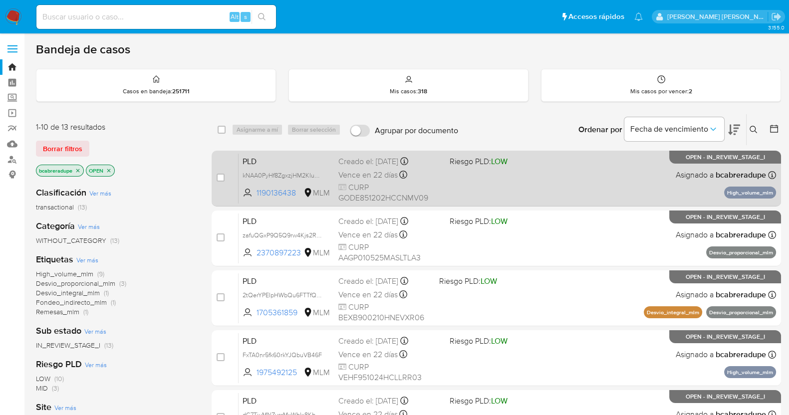
click at [362, 179] on span "Vence en 22 días" at bounding box center [367, 175] width 59 height 11
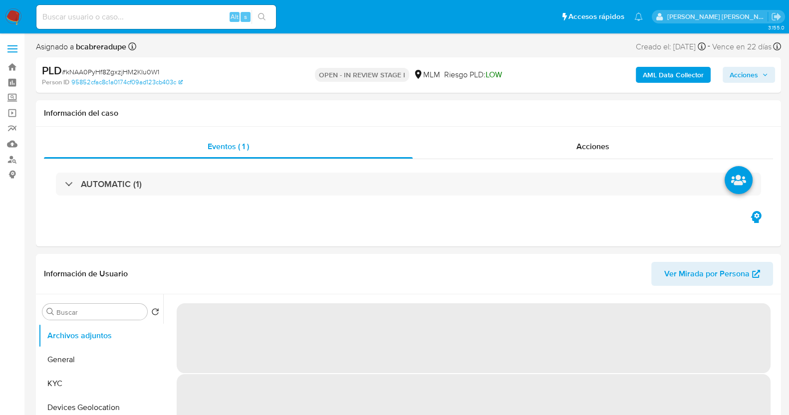
select select "10"
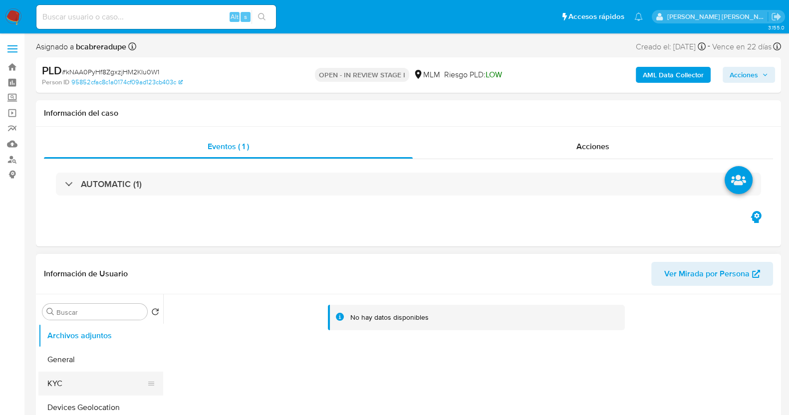
click at [84, 377] on button "KYC" at bounding box center [96, 384] width 117 height 24
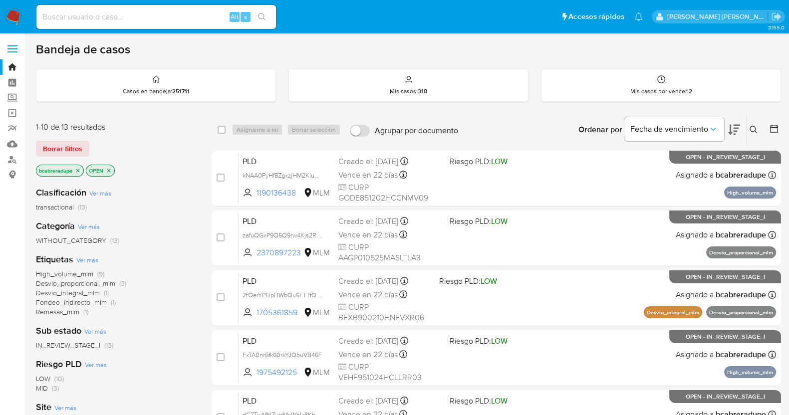
click at [77, 170] on icon "close-filter" at bounding box center [78, 171] width 6 height 6
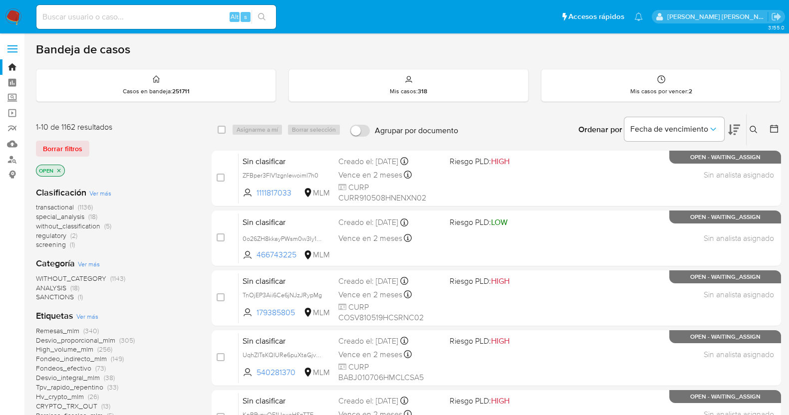
click at [777, 128] on icon at bounding box center [774, 129] width 10 height 10
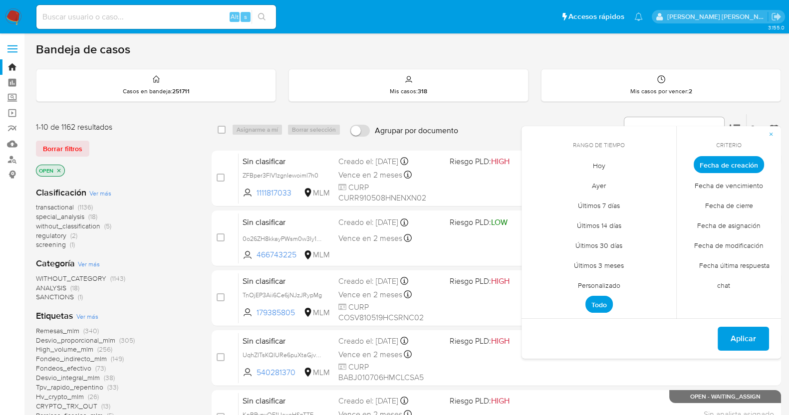
click at [604, 286] on span "Personalizado" at bounding box center [599, 285] width 63 height 20
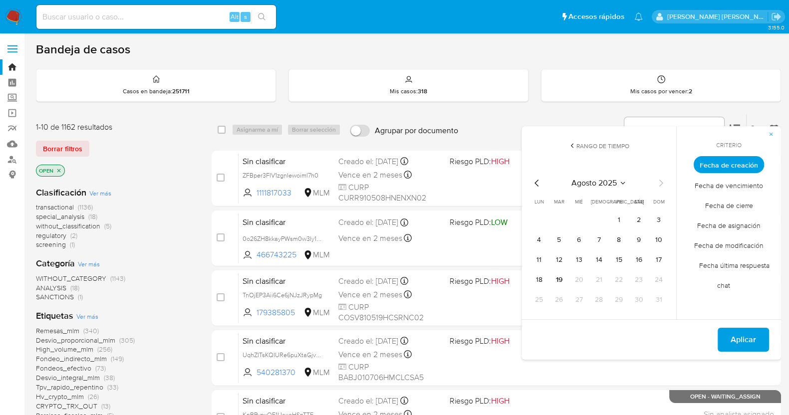
click at [535, 181] on icon "Mes anterior" at bounding box center [537, 183] width 12 height 12
click at [642, 237] on button "12" at bounding box center [639, 240] width 16 height 16
click at [661, 183] on icon "Mes siguiente" at bounding box center [661, 183] width 12 height 12
click at [539, 258] on button "11" at bounding box center [539, 260] width 16 height 16
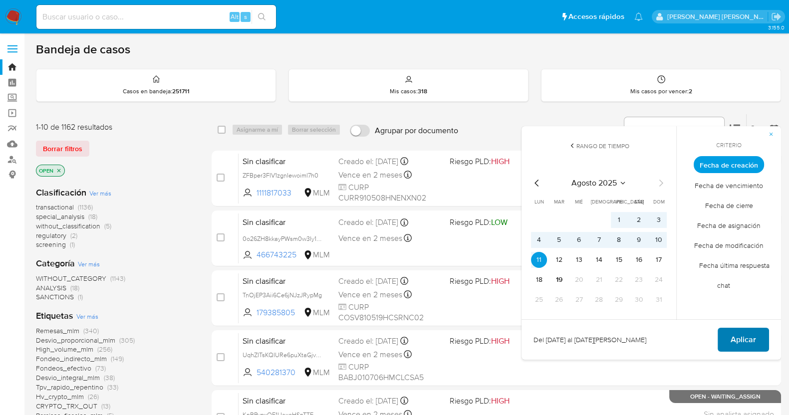
click at [737, 341] on span "Aplicar" at bounding box center [743, 340] width 25 height 22
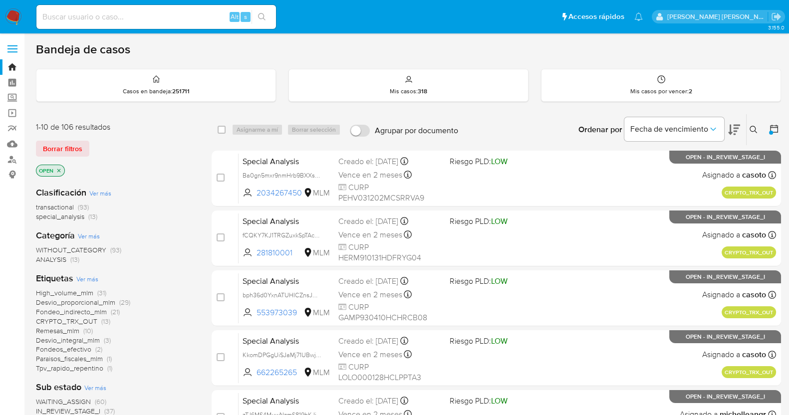
click at [773, 128] on icon at bounding box center [774, 129] width 10 height 10
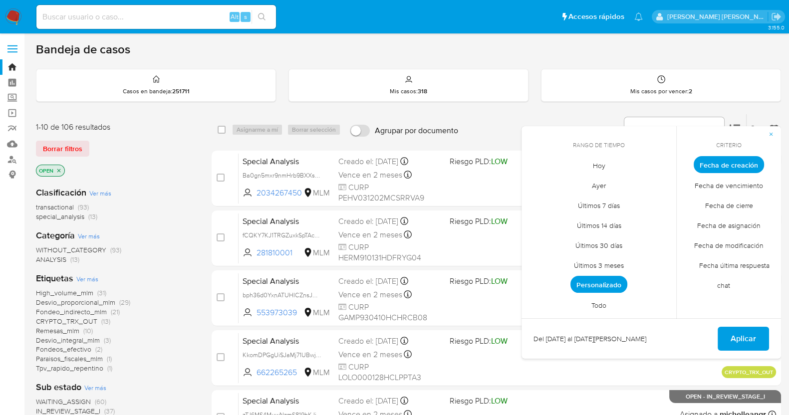
click at [606, 285] on span "Personalizado" at bounding box center [599, 284] width 57 height 17
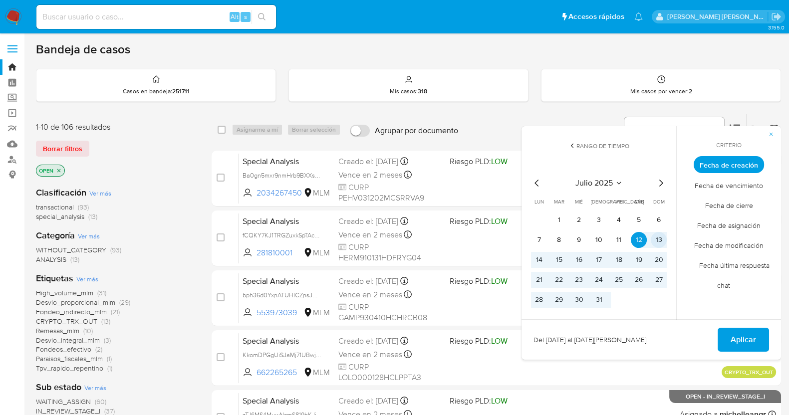
click at [659, 242] on button "13" at bounding box center [659, 240] width 16 height 16
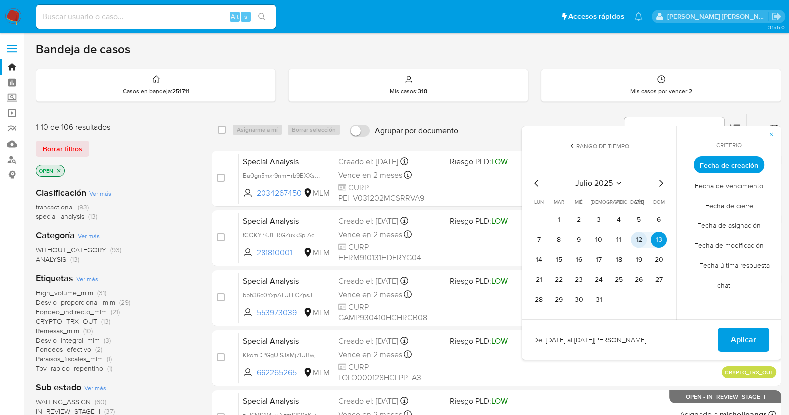
click at [637, 238] on button "12" at bounding box center [639, 240] width 16 height 16
click at [745, 340] on span "Aplicar" at bounding box center [743, 340] width 25 height 22
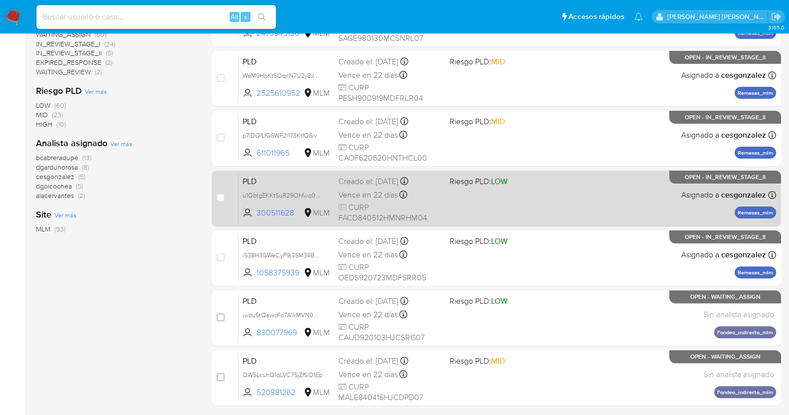
scroll to position [372, 0]
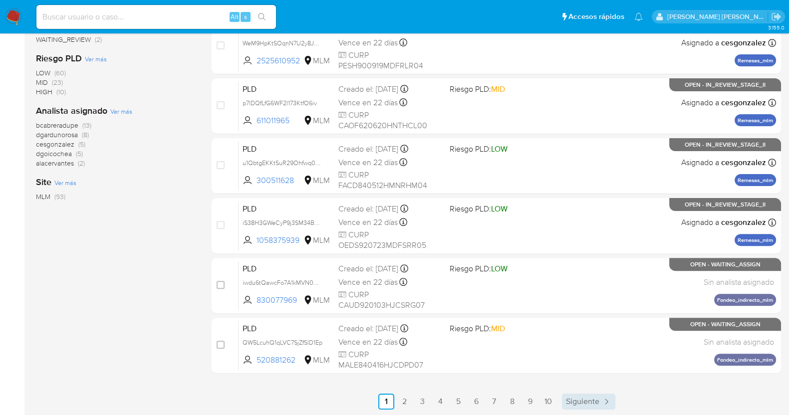
click at [599, 394] on link "Siguiente" at bounding box center [588, 402] width 53 height 16
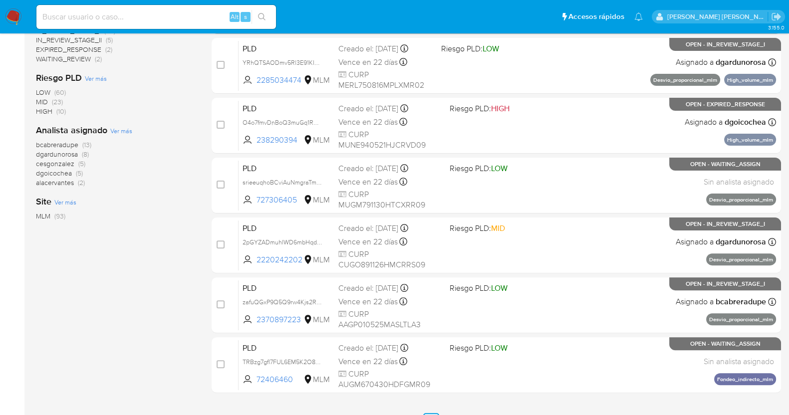
scroll to position [372, 0]
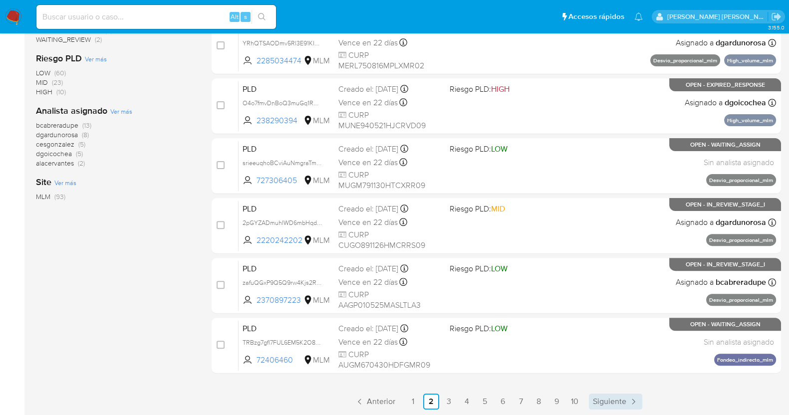
click at [600, 401] on span "Siguiente" at bounding box center [609, 402] width 33 height 8
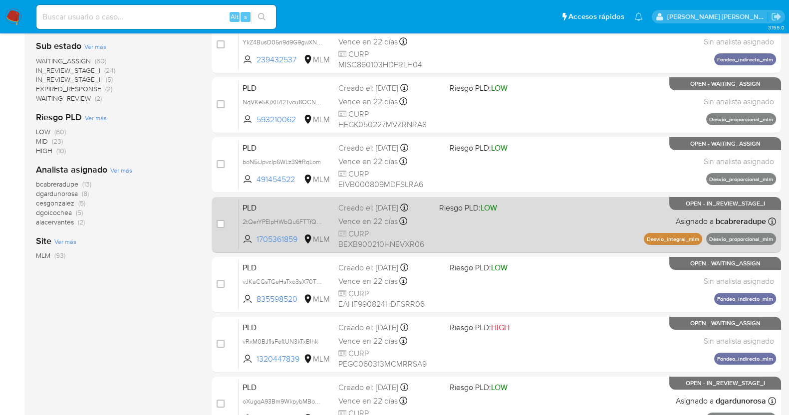
scroll to position [372, 0]
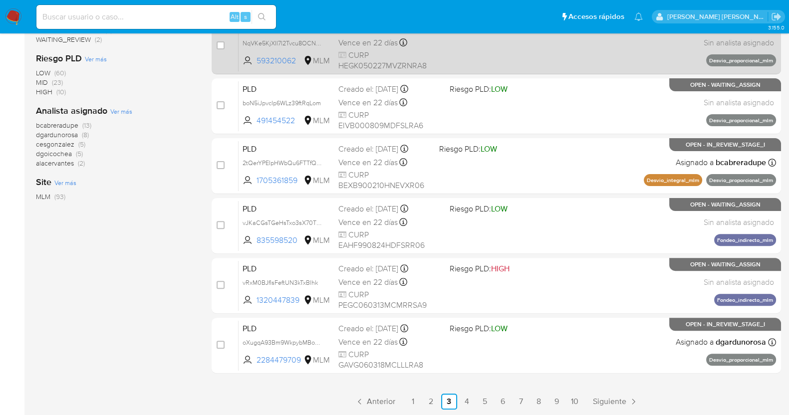
click at [614, 402] on span "Siguiente" at bounding box center [609, 402] width 33 height 8
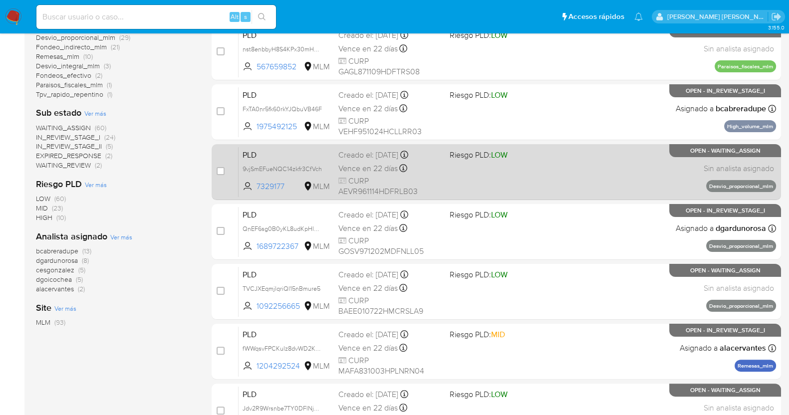
scroll to position [372, 0]
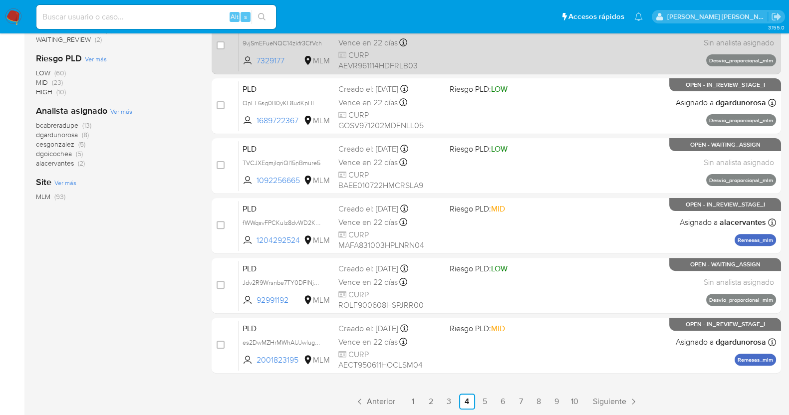
click at [614, 403] on span "Siguiente" at bounding box center [609, 402] width 33 height 8
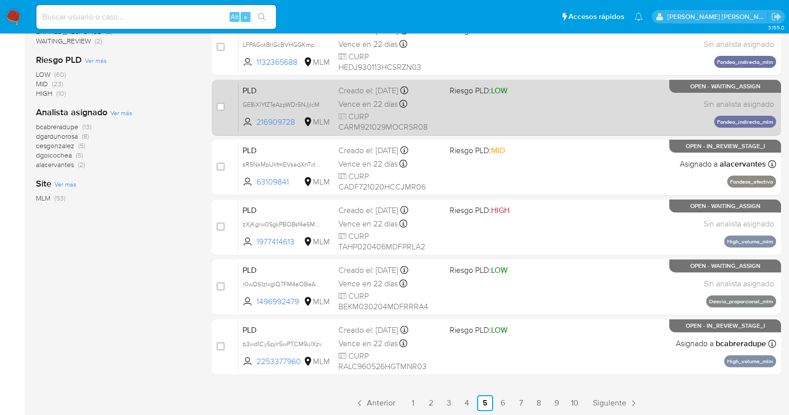
scroll to position [372, 0]
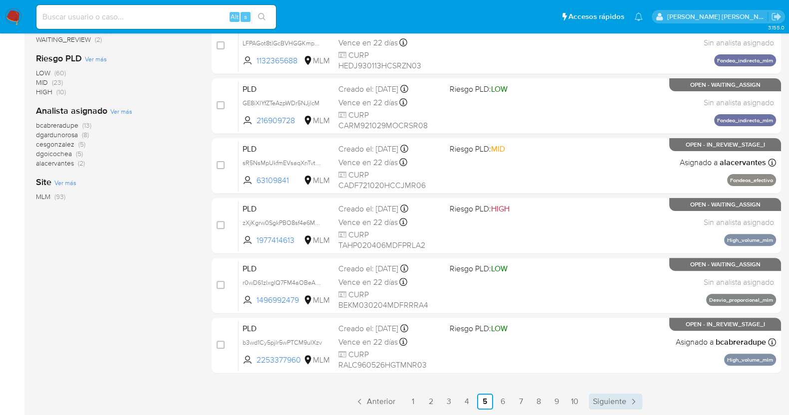
click at [613, 403] on span "Siguiente" at bounding box center [609, 402] width 33 height 8
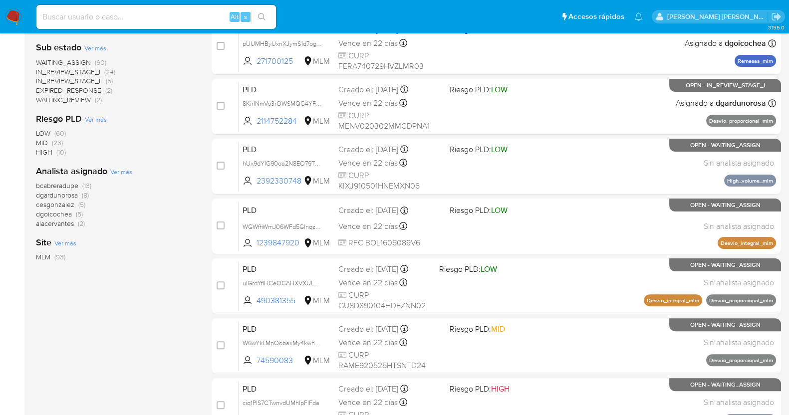
scroll to position [372, 0]
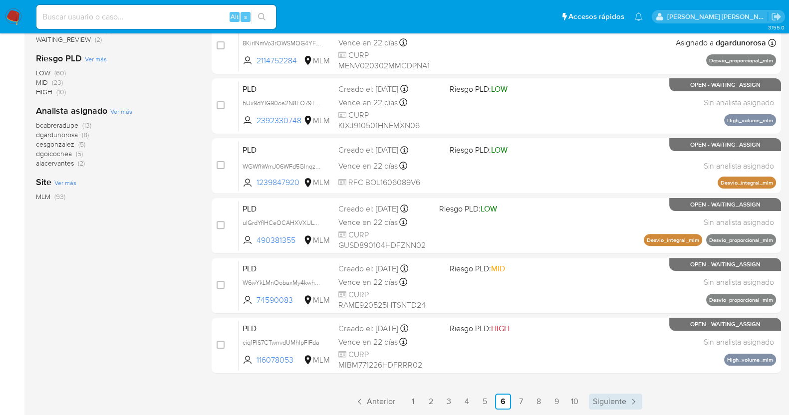
click at [608, 398] on span "Siguiente" at bounding box center [609, 402] width 33 height 8
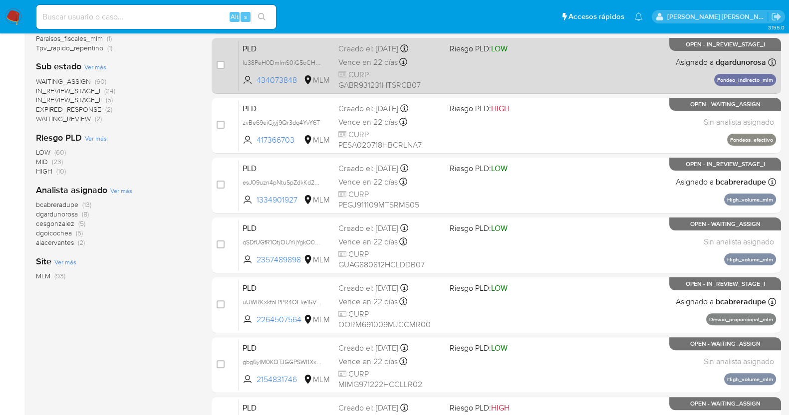
scroll to position [372, 0]
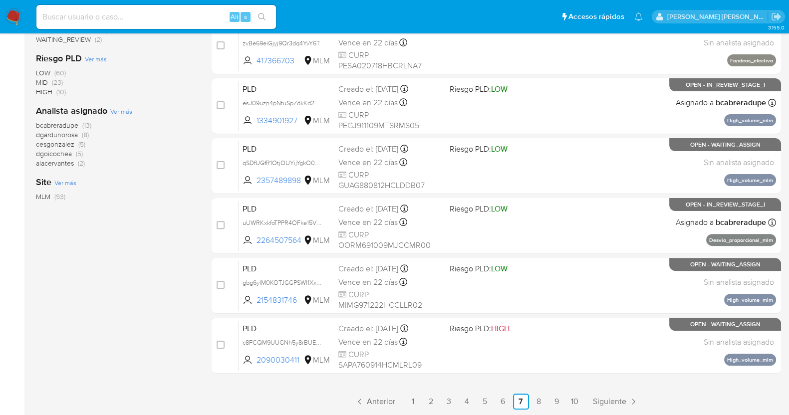
click at [621, 390] on div "select-all-cases-checkbox Asignarme a mí Borrar selección Agrupar por documento…" at bounding box center [497, 76] width 570 height 668
click at [638, 396] on link "Siguiente" at bounding box center [615, 402] width 53 height 16
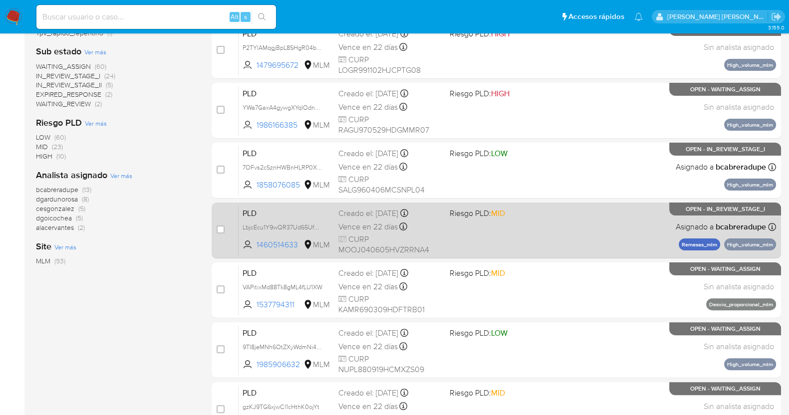
scroll to position [372, 0]
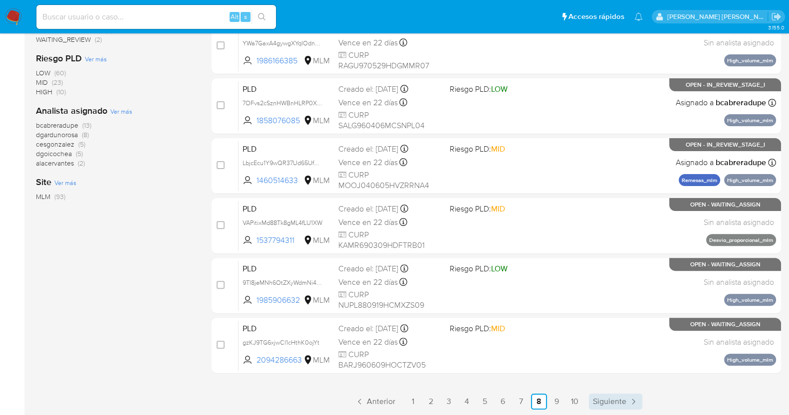
click at [616, 402] on span "Siguiente" at bounding box center [609, 402] width 33 height 8
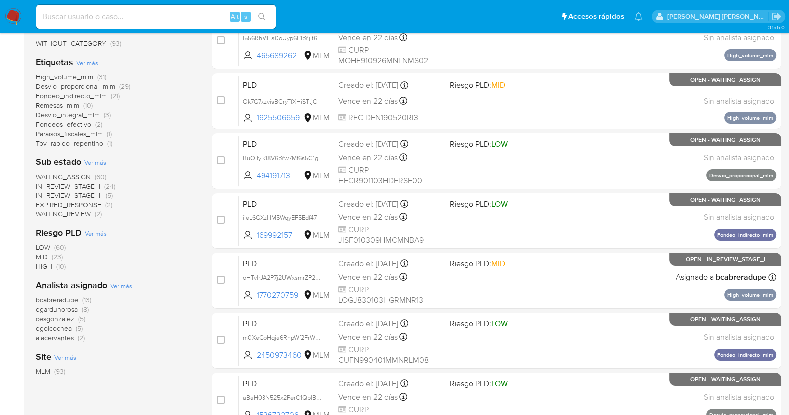
scroll to position [372, 0]
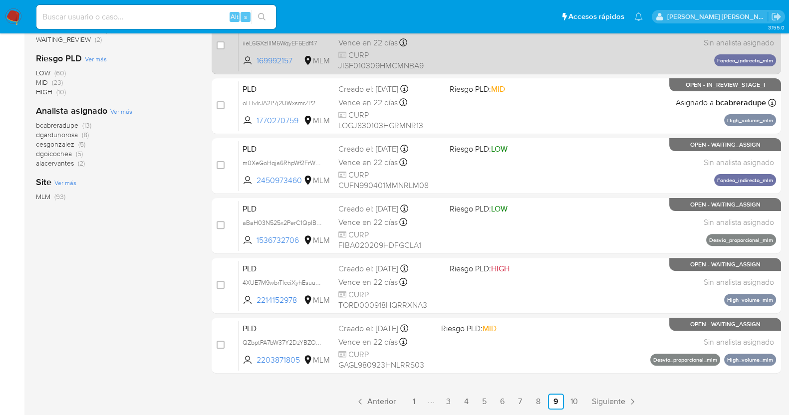
click at [606, 398] on span "Siguiente" at bounding box center [608, 402] width 33 height 8
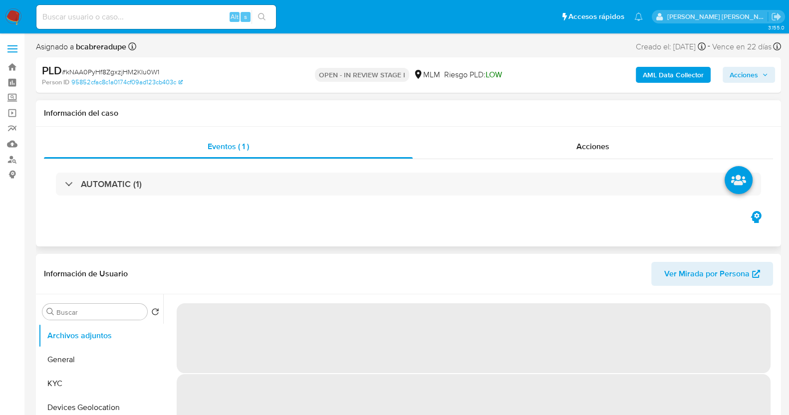
select select "10"
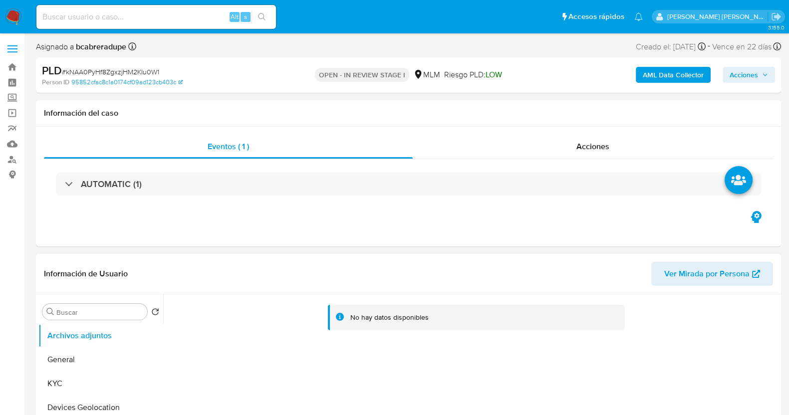
scroll to position [124, 0]
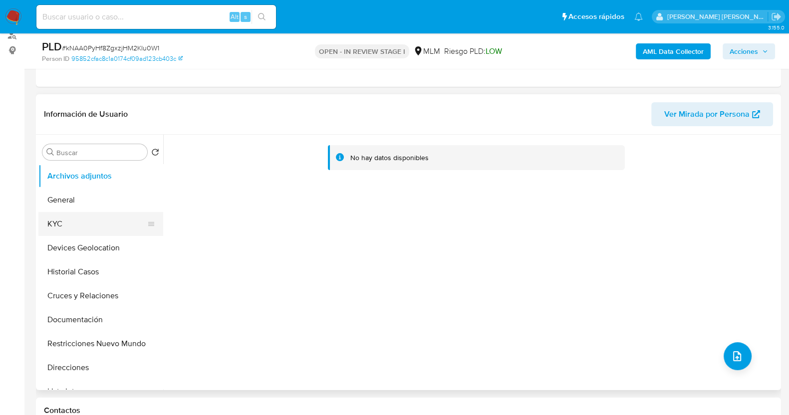
click at [84, 224] on button "KYC" at bounding box center [96, 224] width 117 height 24
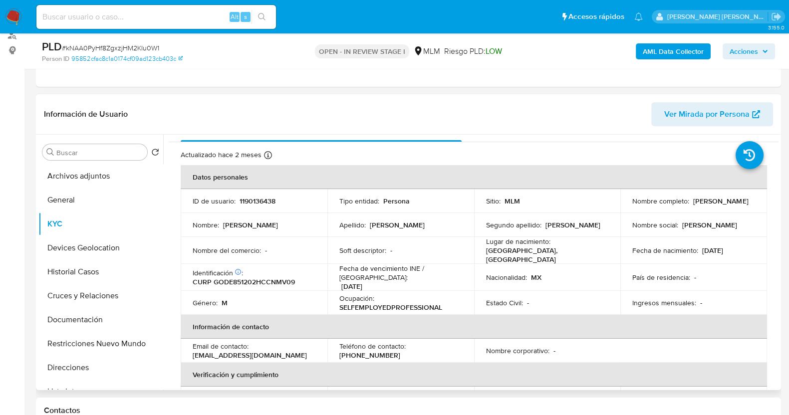
scroll to position [0, 0]
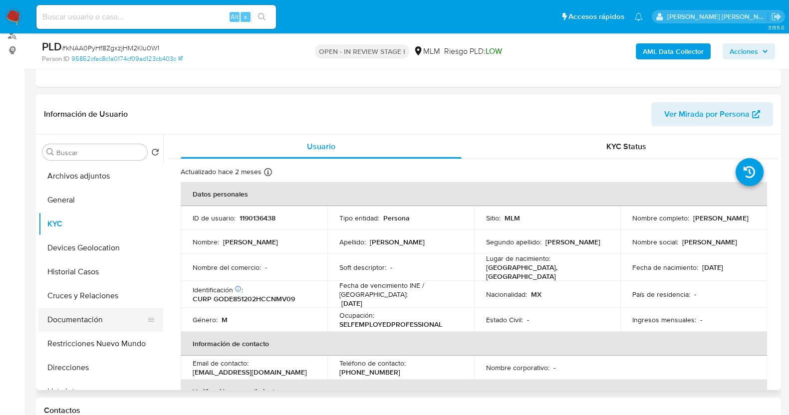
click at [92, 319] on button "Documentación" at bounding box center [96, 320] width 117 height 24
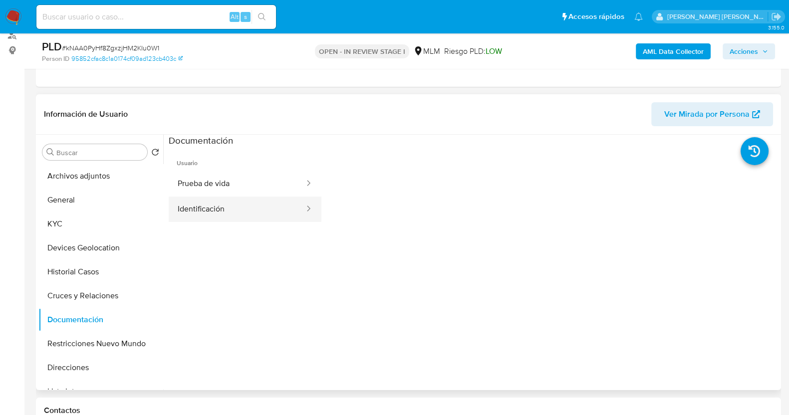
click at [232, 211] on button "Identificación" at bounding box center [237, 209] width 137 height 25
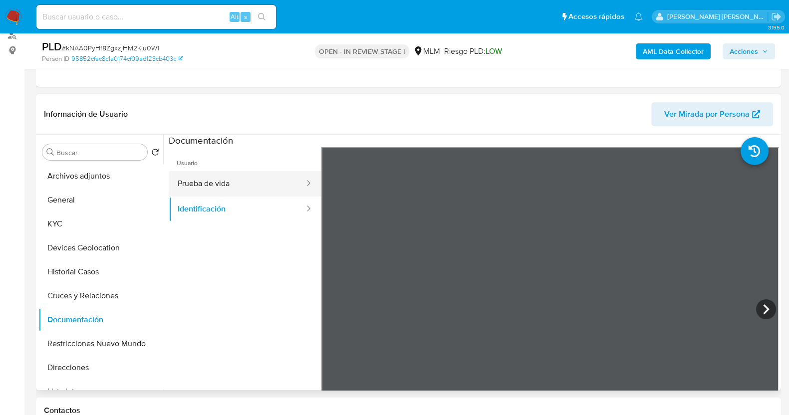
click at [273, 180] on button "Prueba de vida" at bounding box center [237, 183] width 137 height 25
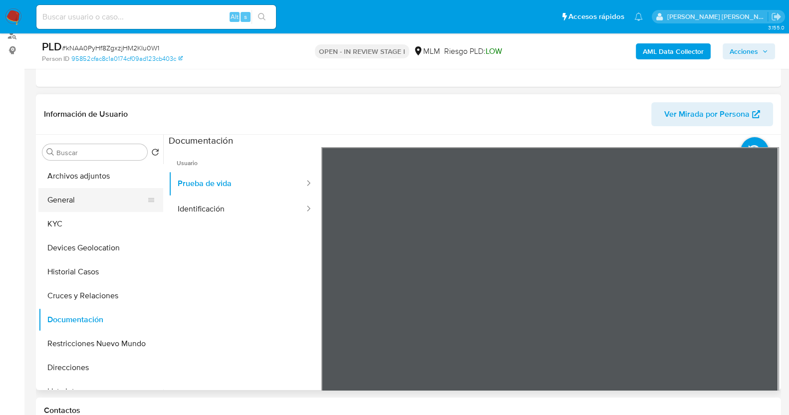
drag, startPoint x: 60, startPoint y: 222, endPoint x: 96, endPoint y: 204, distance: 39.7
click at [60, 222] on button "KYC" at bounding box center [100, 224] width 125 height 24
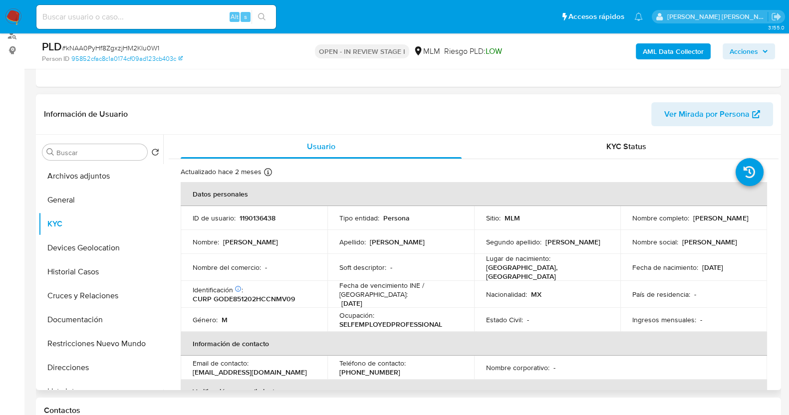
drag, startPoint x: 634, startPoint y: 222, endPoint x: 706, endPoint y: 227, distance: 72.0
click at [706, 227] on td "Nombre completo : Evelio Gonzalez Damian" at bounding box center [693, 218] width 147 height 24
copy p "Evelio Gonzalez Damian"
click at [99, 313] on button "Documentación" at bounding box center [100, 320] width 125 height 24
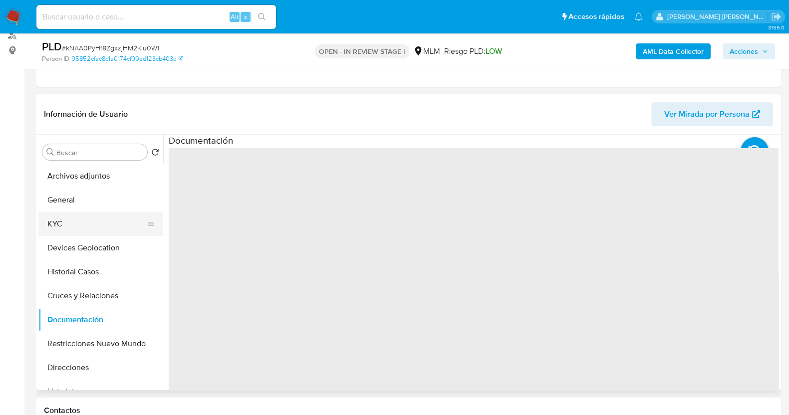
drag, startPoint x: 66, startPoint y: 211, endPoint x: 73, endPoint y: 217, distance: 9.5
click at [67, 213] on button "KYC" at bounding box center [96, 224] width 117 height 24
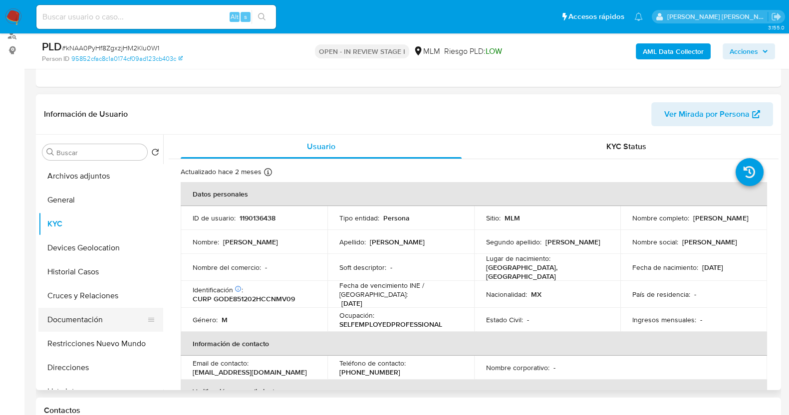
click at [80, 319] on button "Documentación" at bounding box center [96, 320] width 117 height 24
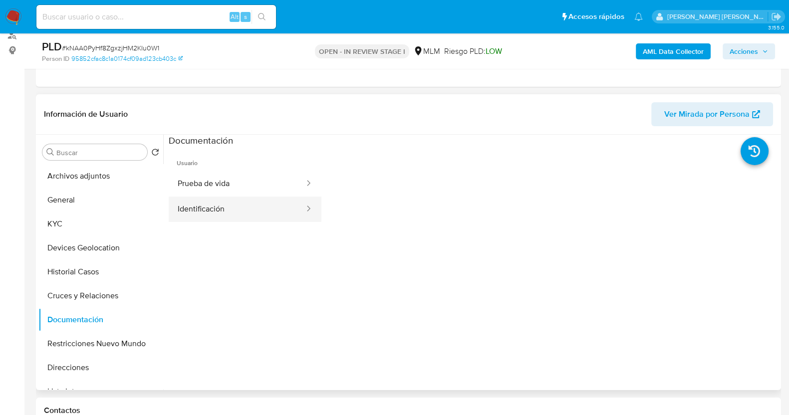
click at [235, 212] on button "Identificación" at bounding box center [237, 209] width 137 height 25
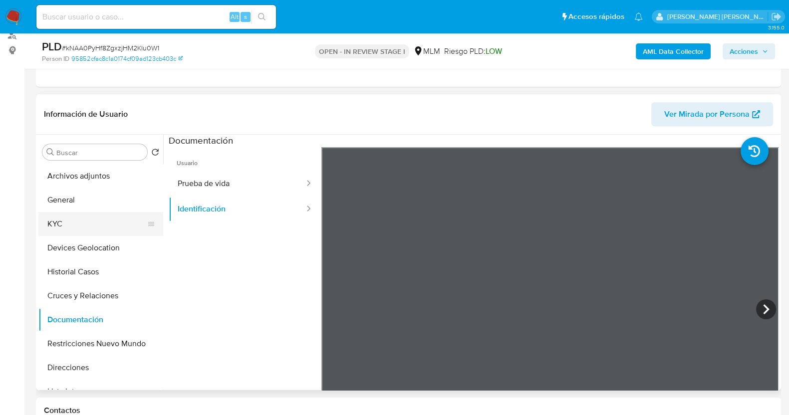
click at [78, 228] on button "KYC" at bounding box center [96, 224] width 117 height 24
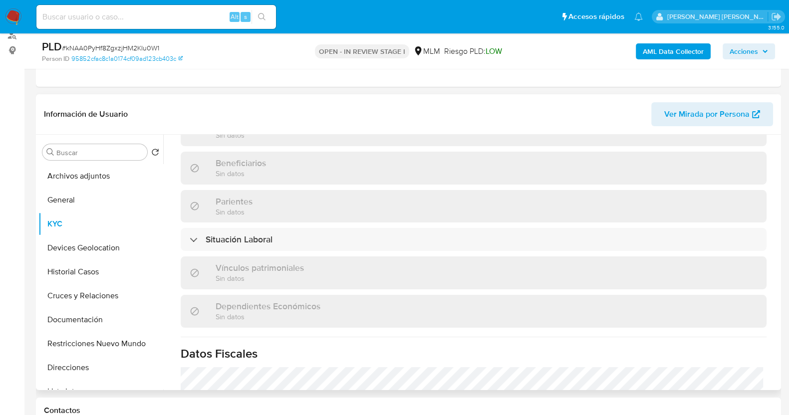
scroll to position [499, 0]
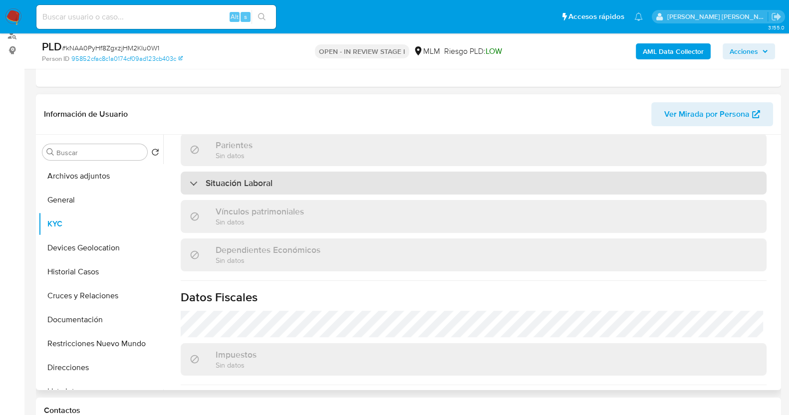
click at [249, 184] on div "Situación Laboral" at bounding box center [474, 183] width 586 height 23
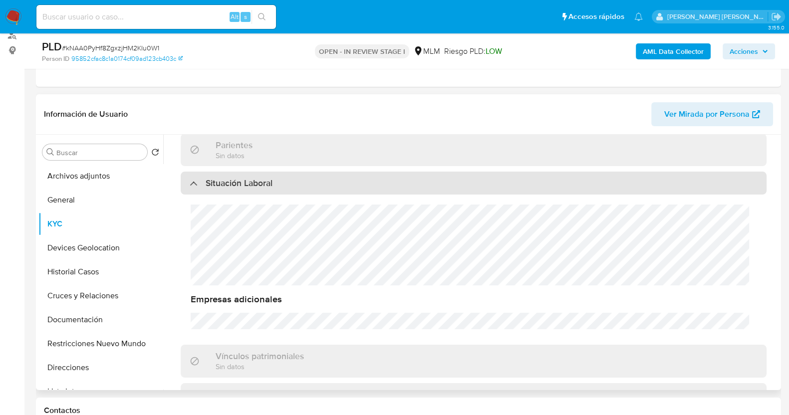
click at [249, 184] on div "Situación Laboral" at bounding box center [474, 183] width 586 height 23
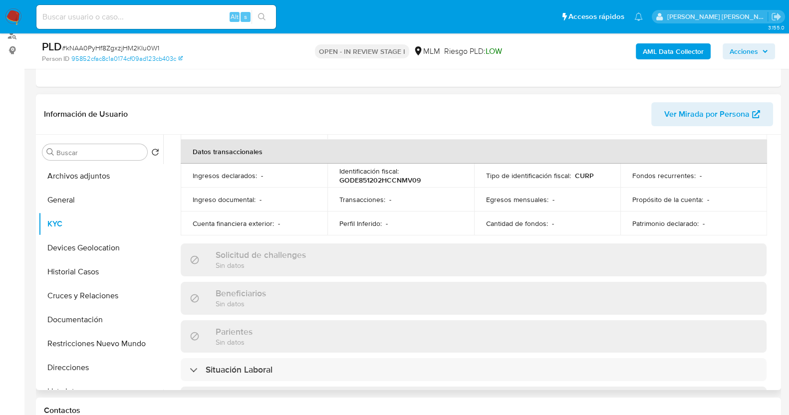
scroll to position [562, 0]
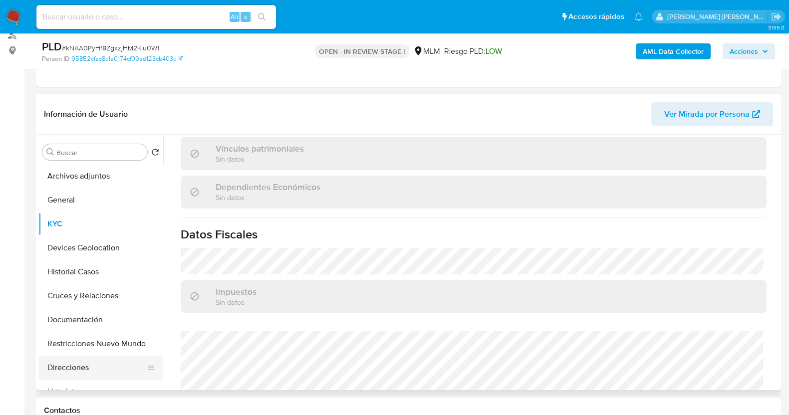
click at [84, 363] on button "Direcciones" at bounding box center [96, 368] width 117 height 24
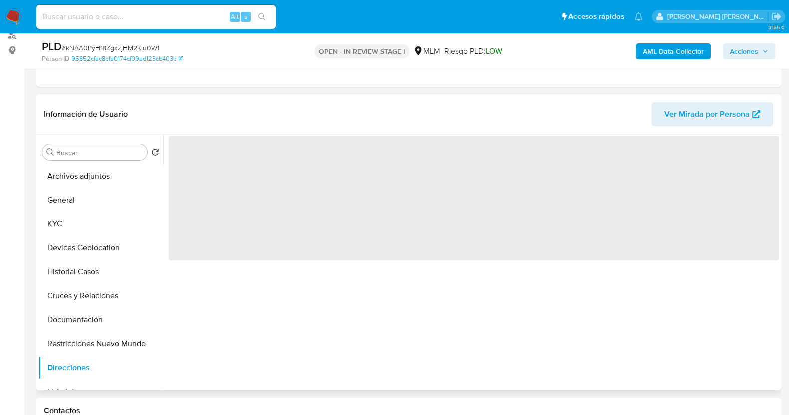
scroll to position [0, 0]
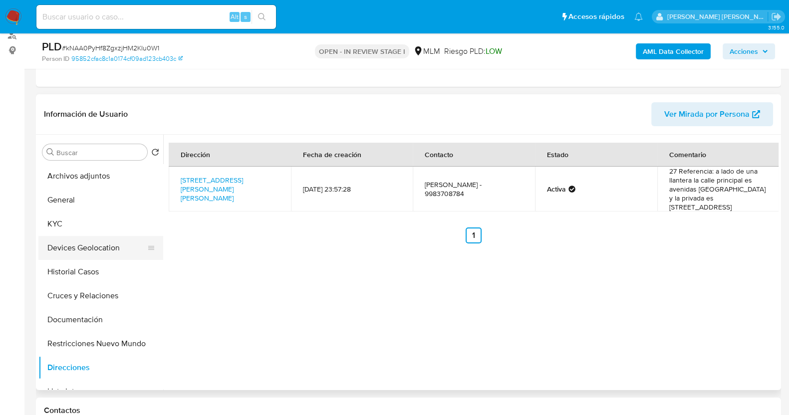
click at [80, 229] on button "KYC" at bounding box center [100, 224] width 125 height 24
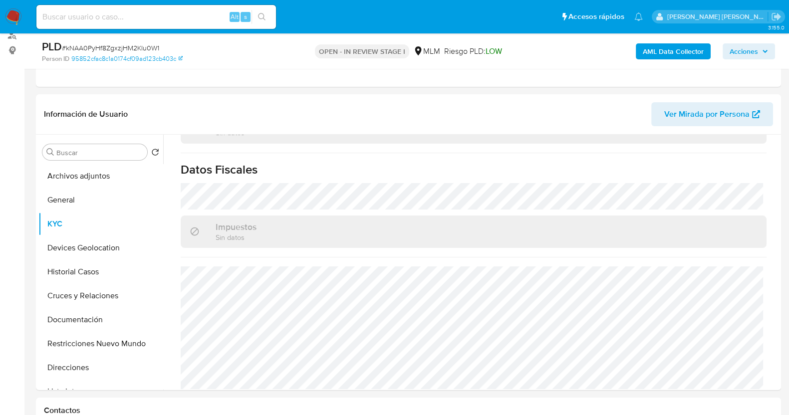
scroll to position [627, 0]
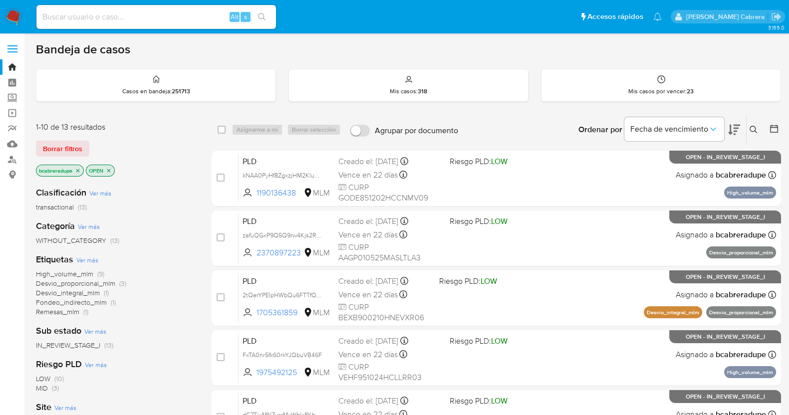
click at [157, 19] on input at bounding box center [156, 16] width 240 height 13
paste input "1977251059"
type input "1977251059"
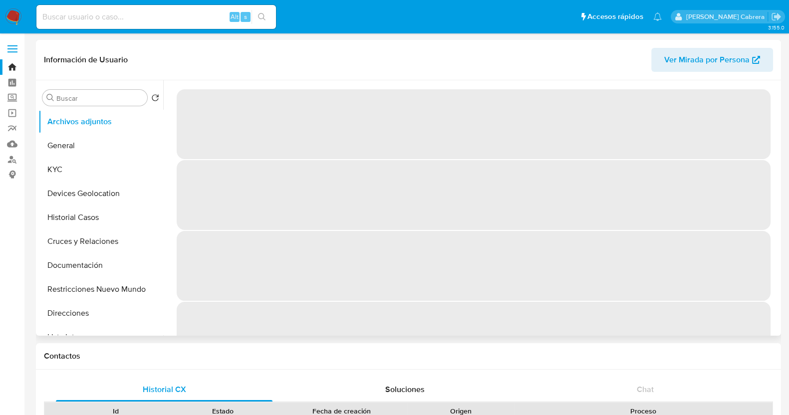
select select "10"
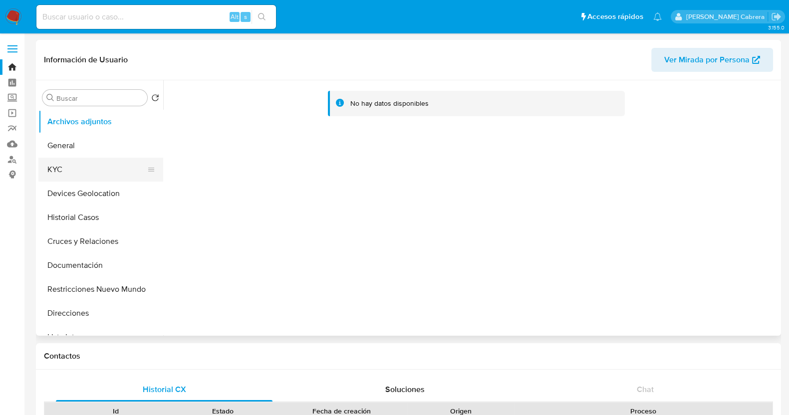
click at [49, 171] on button "KYC" at bounding box center [96, 170] width 117 height 24
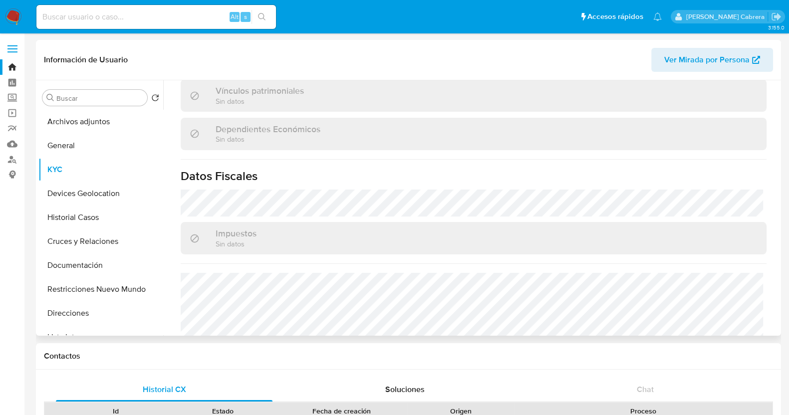
scroll to position [624, 0]
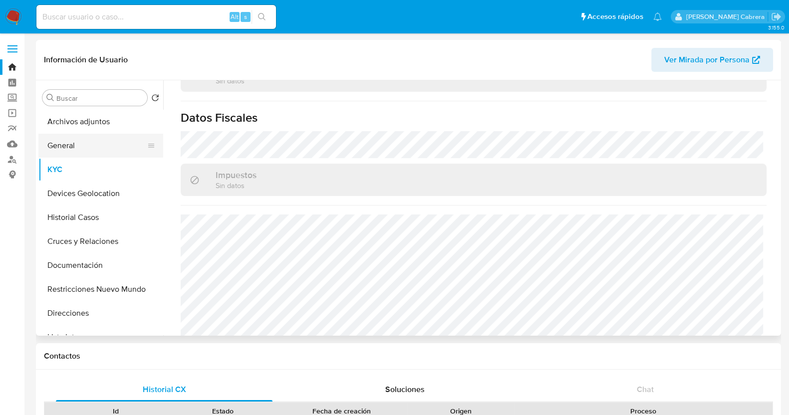
click at [73, 140] on button "General" at bounding box center [96, 146] width 117 height 24
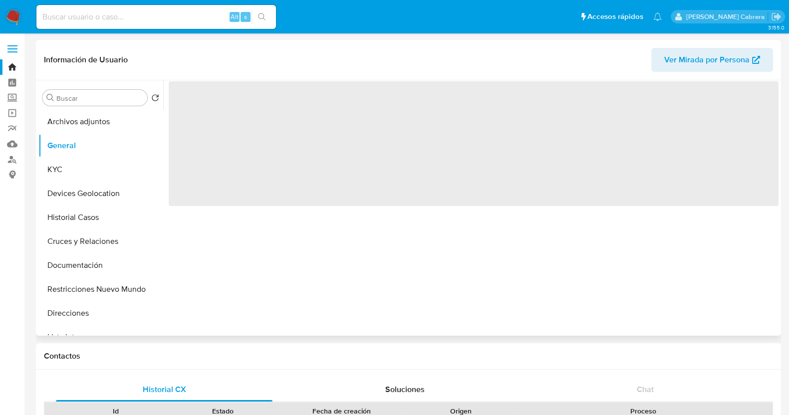
scroll to position [0, 0]
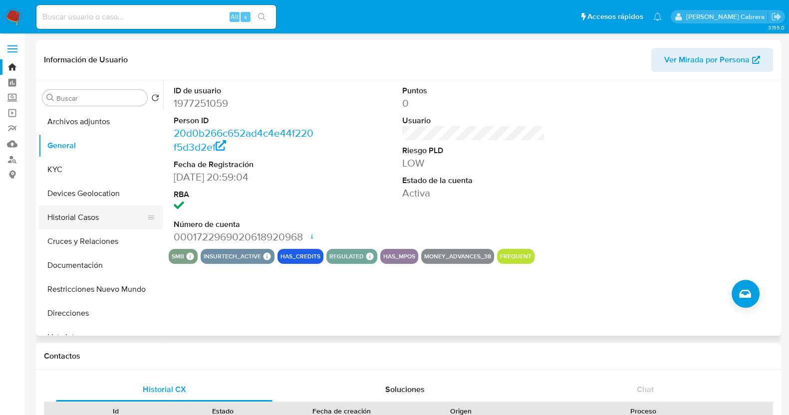
click at [78, 222] on button "Historial Casos" at bounding box center [96, 218] width 117 height 24
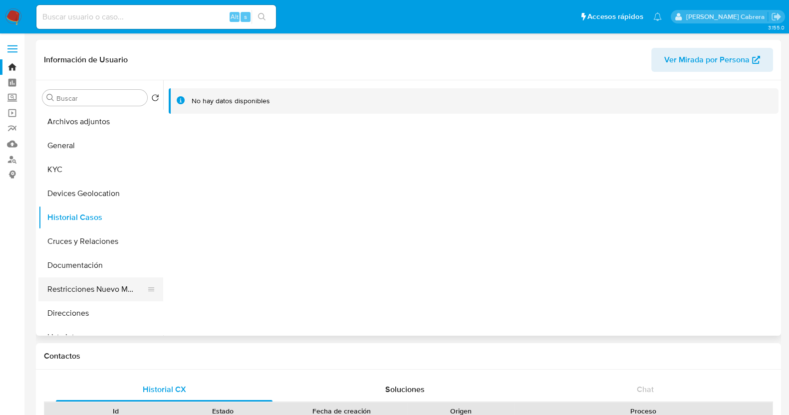
click at [110, 292] on button "Restricciones Nuevo Mundo" at bounding box center [96, 290] width 117 height 24
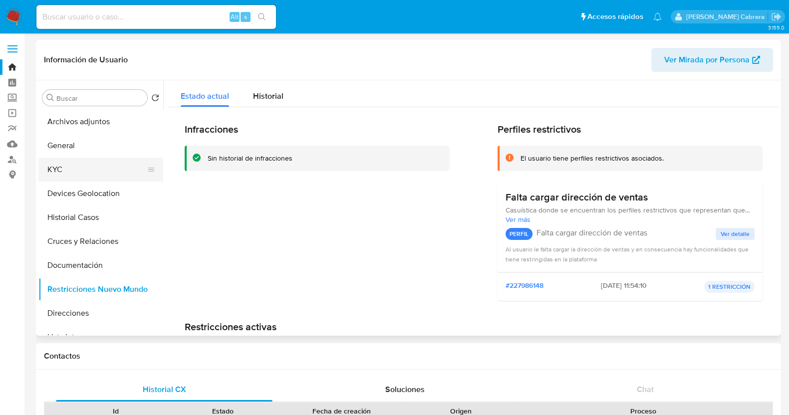
click at [73, 165] on button "KYC" at bounding box center [96, 170] width 117 height 24
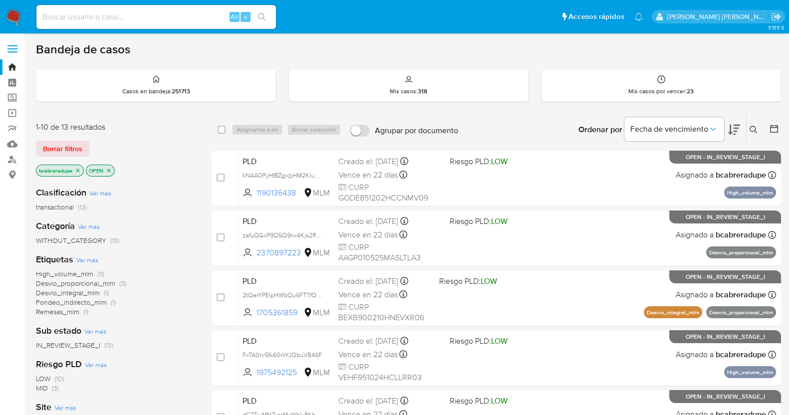
click at [161, 17] on input at bounding box center [156, 16] width 240 height 13
paste input "1133565611"
type input "1133565611"
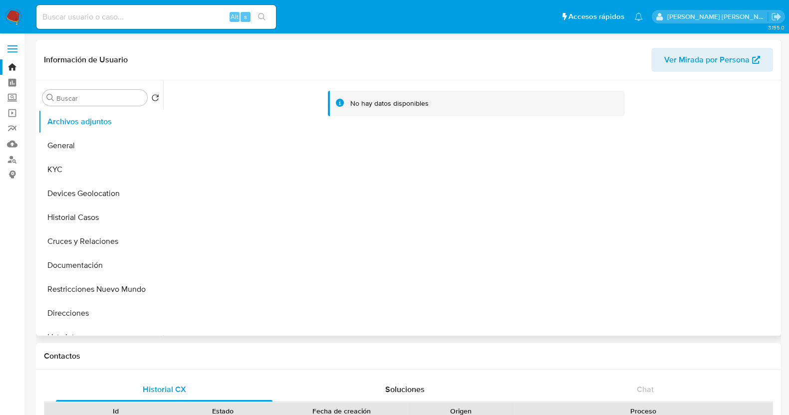
select select "10"
click at [94, 216] on button "Historial Casos" at bounding box center [96, 218] width 117 height 24
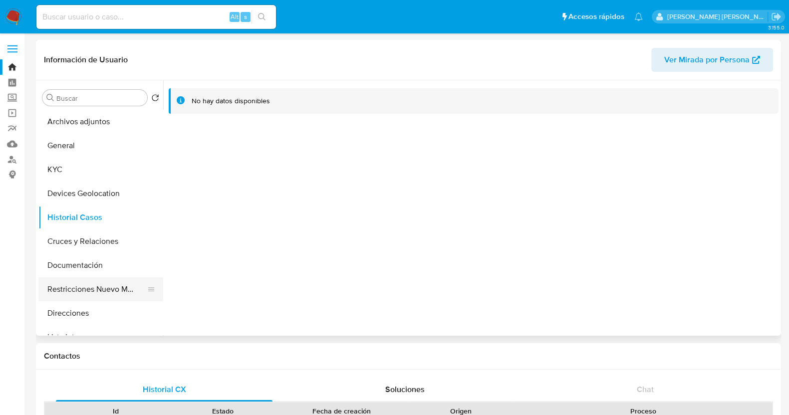
click at [108, 294] on button "Restricciones Nuevo Mundo" at bounding box center [96, 290] width 117 height 24
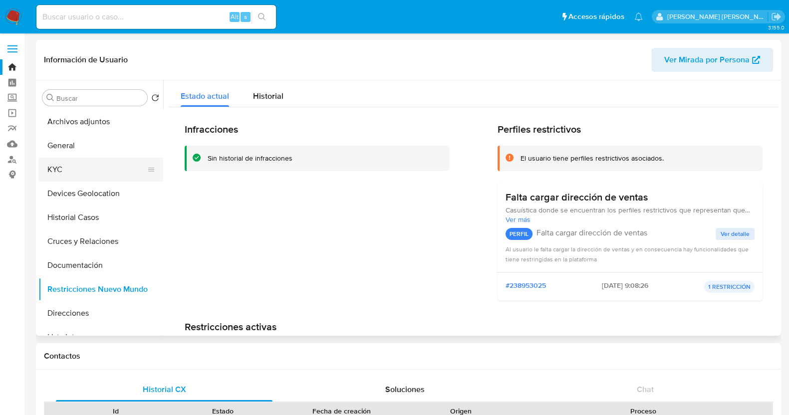
click at [72, 167] on button "KYC" at bounding box center [96, 170] width 117 height 24
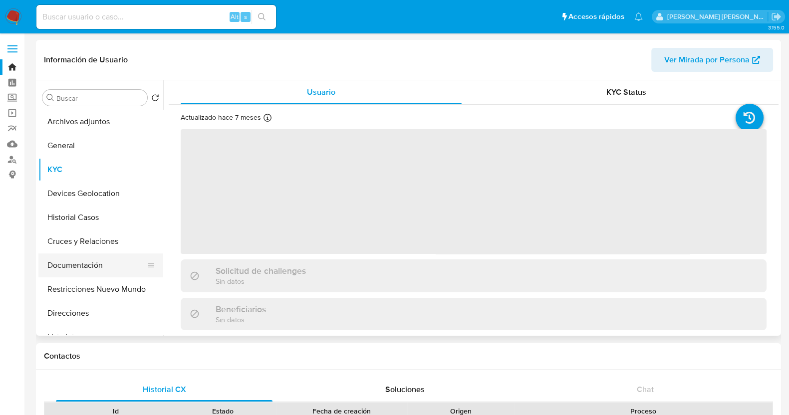
click at [94, 263] on button "Documentación" at bounding box center [96, 266] width 117 height 24
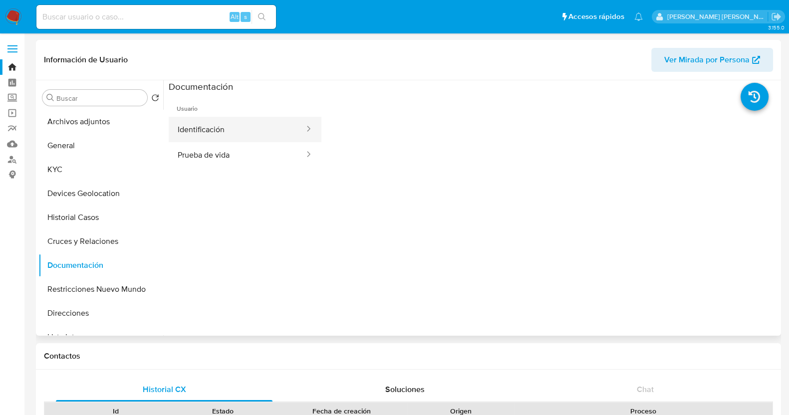
click at [253, 128] on button "Identificación" at bounding box center [237, 129] width 137 height 25
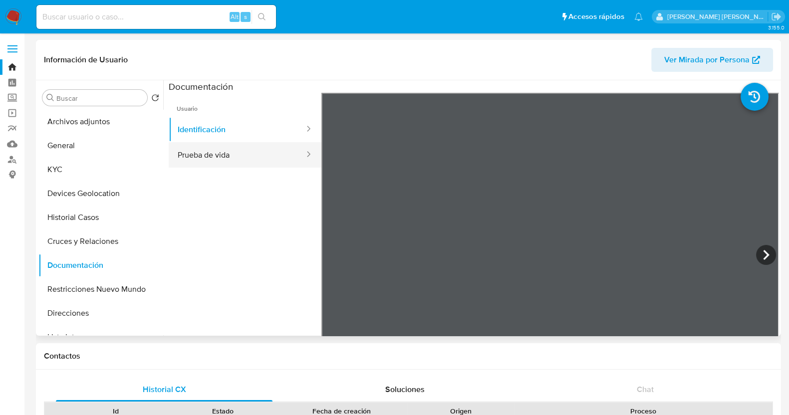
click at [225, 153] on button "Prueba de vida" at bounding box center [237, 154] width 137 height 25
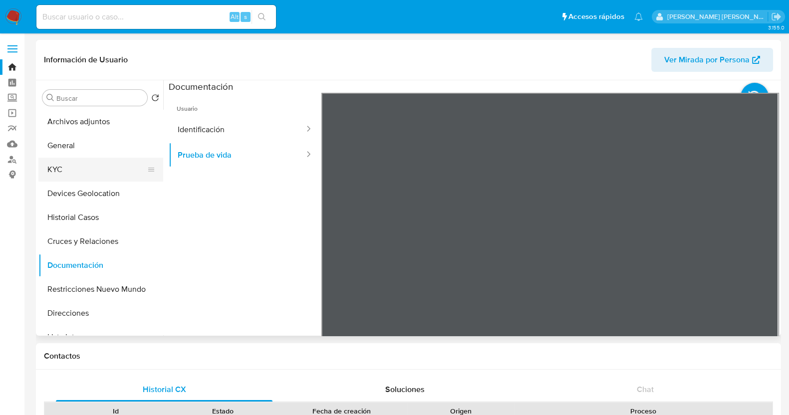
click at [70, 165] on button "KYC" at bounding box center [96, 170] width 117 height 24
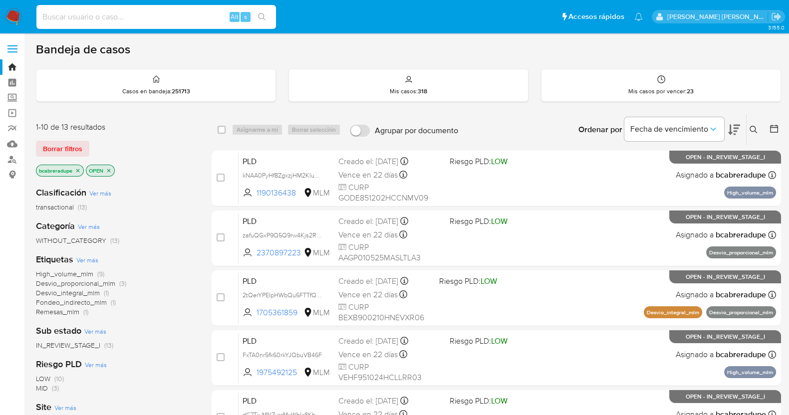
click at [152, 16] on input at bounding box center [156, 16] width 240 height 13
paste input "1133565611"
type input "1133565611"
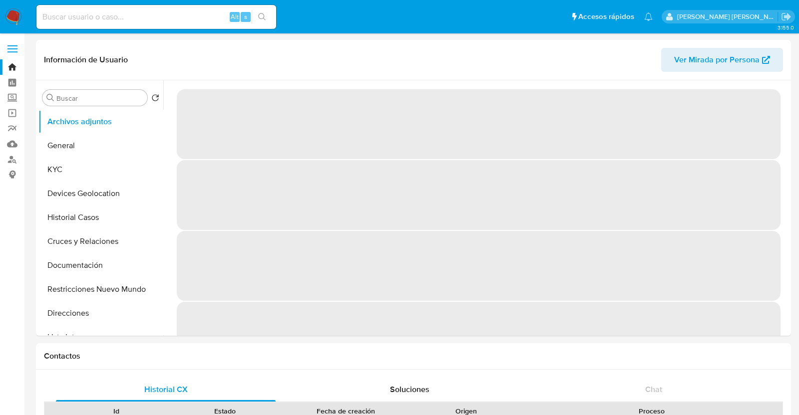
select select "10"
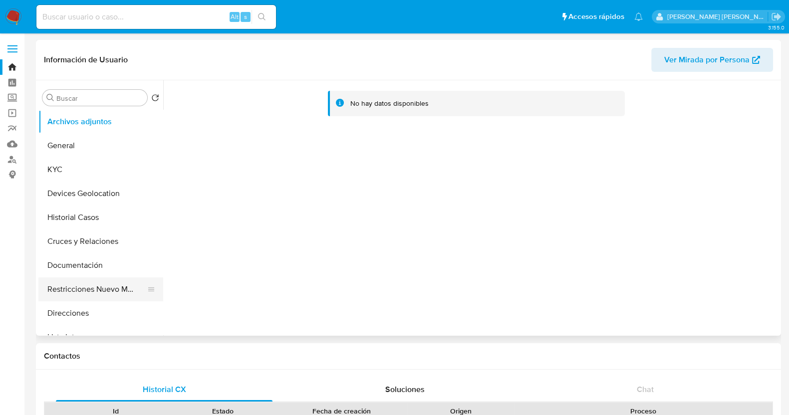
click at [120, 288] on button "Restricciones Nuevo Mundo" at bounding box center [96, 290] width 117 height 24
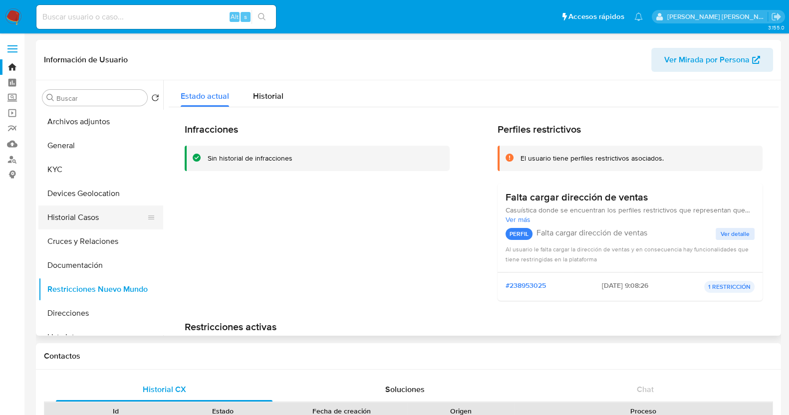
click at [96, 221] on button "Historial Casos" at bounding box center [96, 218] width 117 height 24
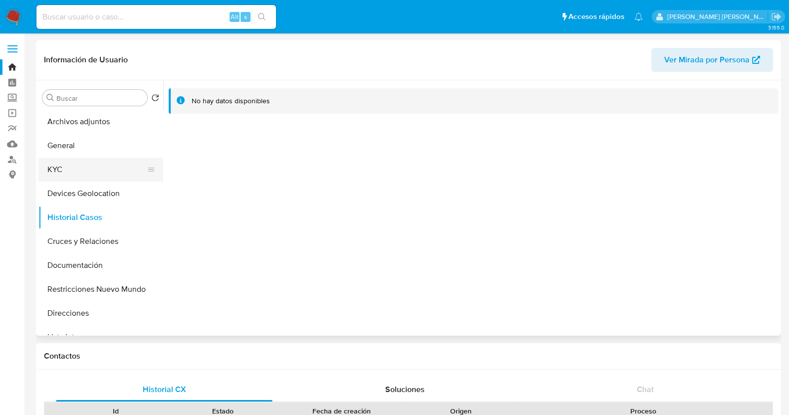
click at [84, 163] on button "KYC" at bounding box center [96, 170] width 117 height 24
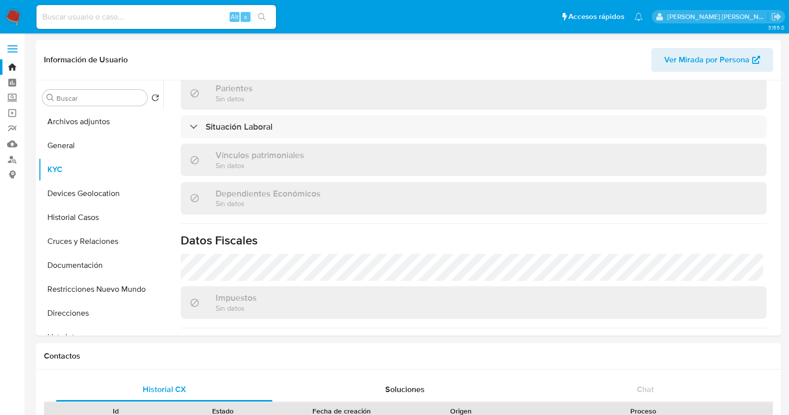
scroll to position [499, 0]
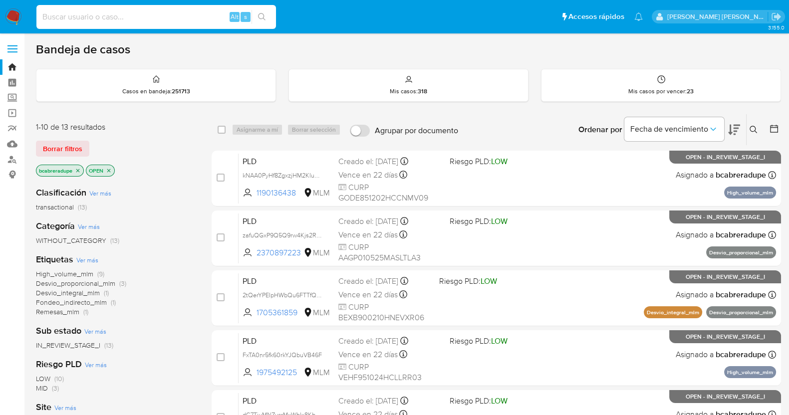
click at [120, 15] on input at bounding box center [156, 16] width 240 height 13
paste input "479799903"
type input "479799903"
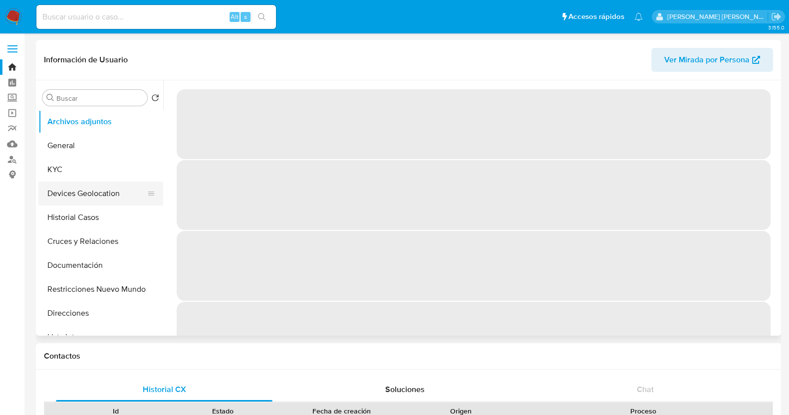
select select "10"
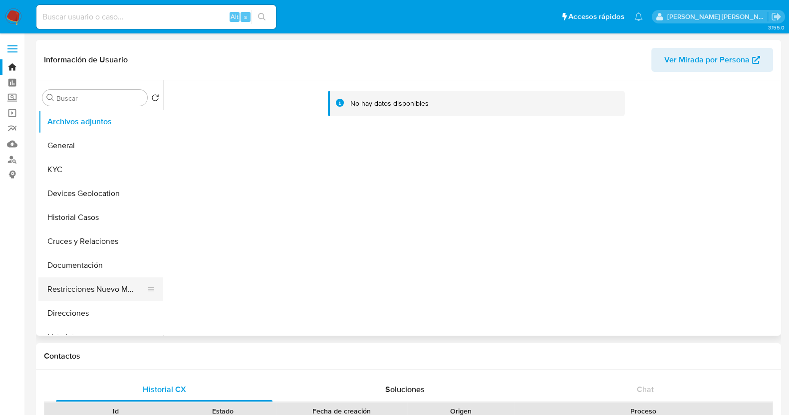
click at [89, 281] on button "Restricciones Nuevo Mundo" at bounding box center [96, 290] width 117 height 24
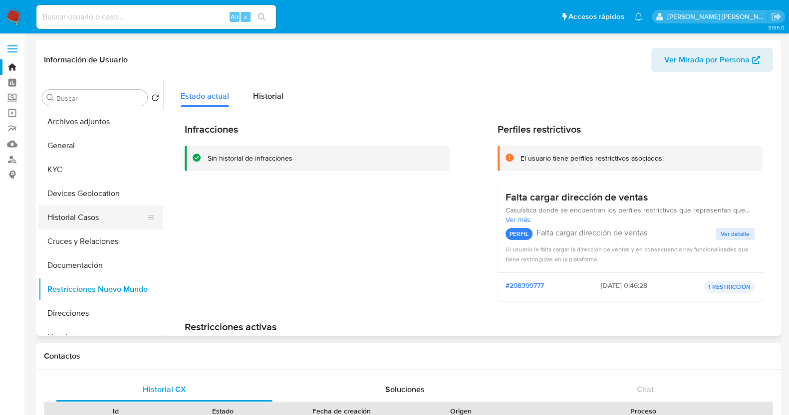
click at [102, 219] on button "Historial Casos" at bounding box center [96, 218] width 117 height 24
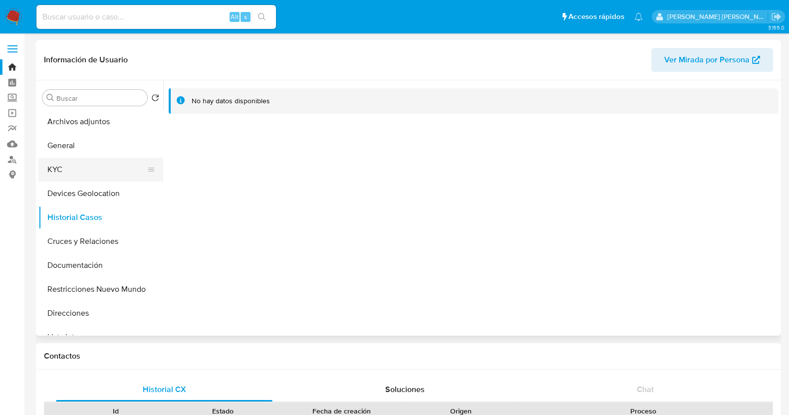
click at [54, 166] on button "KYC" at bounding box center [96, 170] width 117 height 24
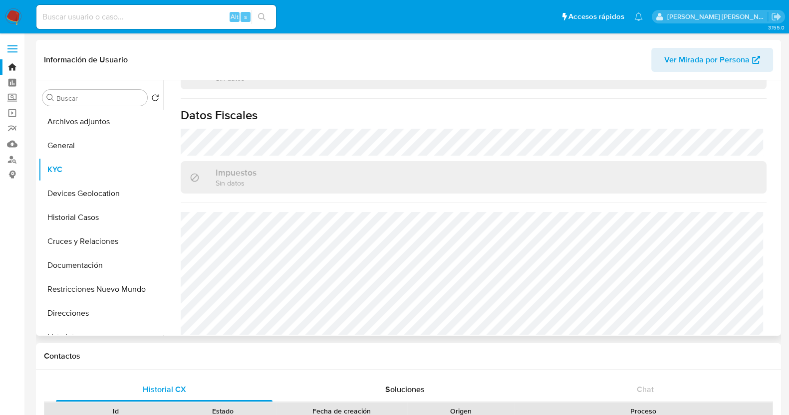
scroll to position [627, 0]
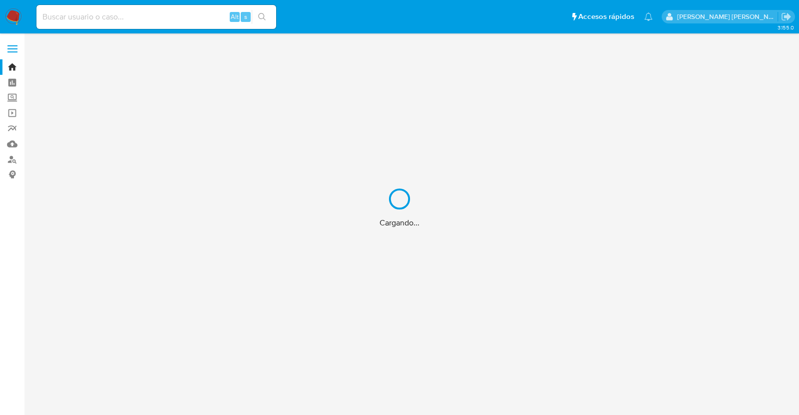
click at [46, 135] on div "Cargando..." at bounding box center [399, 207] width 799 height 415
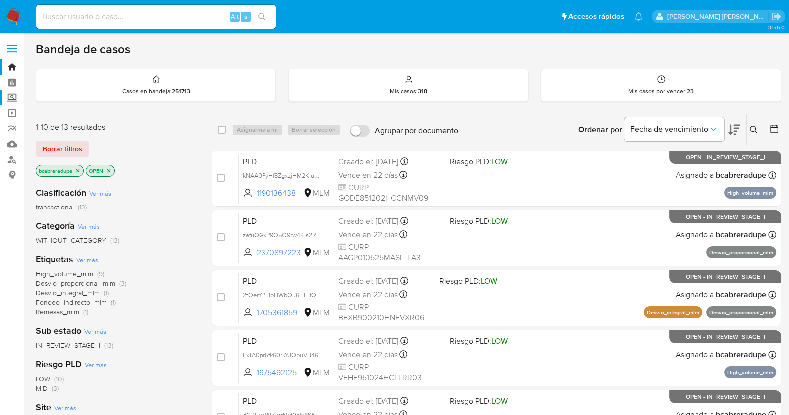
click at [15, 96] on label "Screening" at bounding box center [59, 97] width 119 height 15
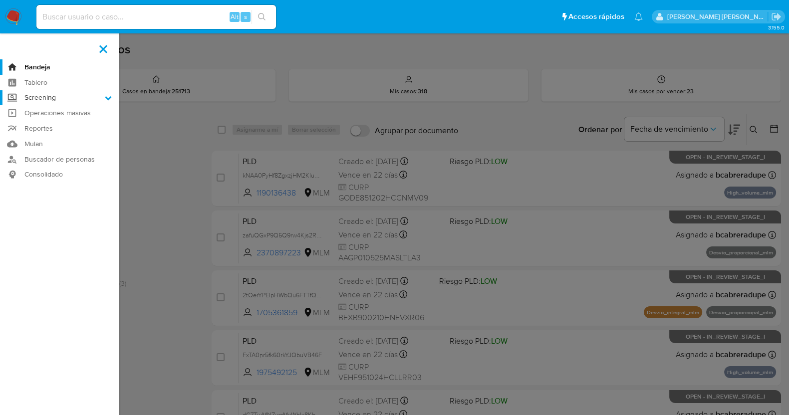
click at [0, 0] on input "Screening" at bounding box center [0, 0] width 0 height 0
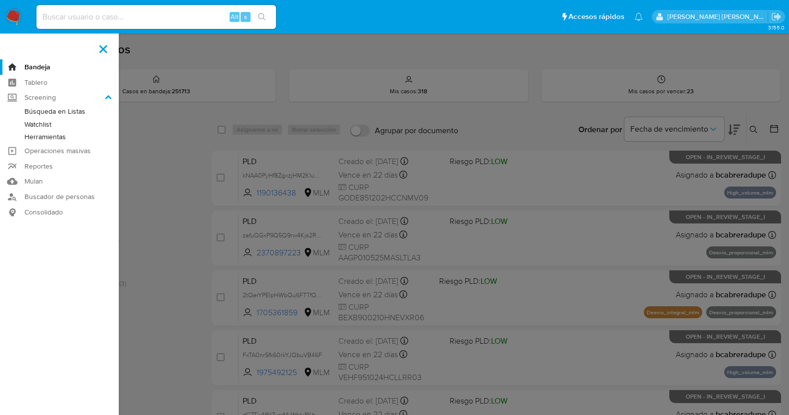
click at [56, 138] on link "Herramientas" at bounding box center [59, 137] width 119 height 12
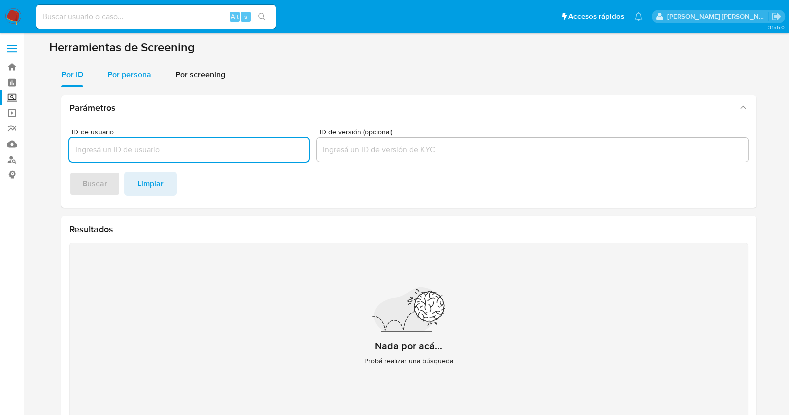
click at [134, 70] on span "Por persona" at bounding box center [129, 74] width 44 height 11
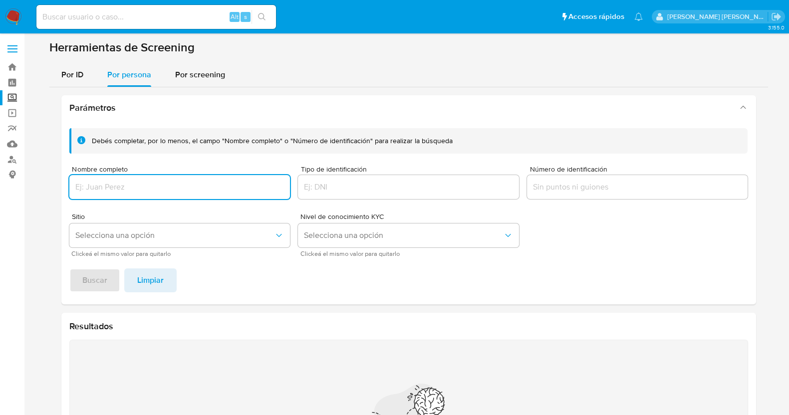
click at [144, 181] on input "Nombre completo" at bounding box center [179, 187] width 221 height 13
type input "[PERSON_NAME] CAMAS [PERSON_NAME]"
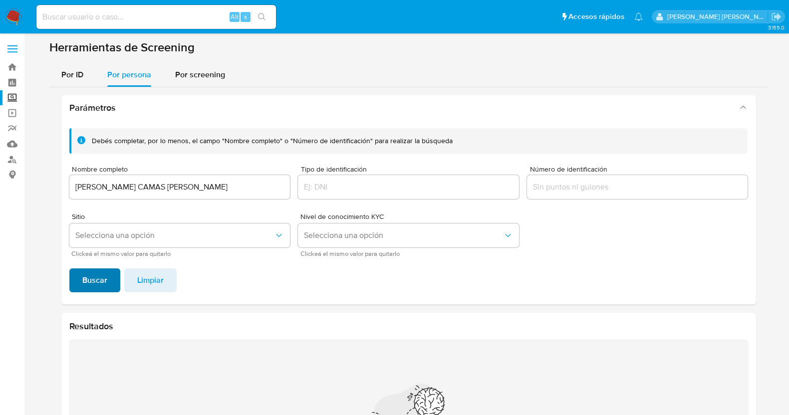
click at [100, 288] on span "Buscar" at bounding box center [94, 281] width 25 height 22
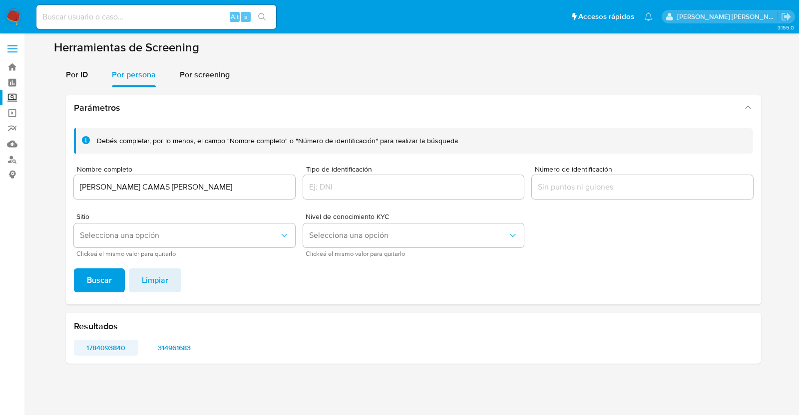
click at [125, 347] on span "1784093840" at bounding box center [106, 348] width 50 height 14
click at [184, 348] on span "314961683" at bounding box center [174, 348] width 50 height 14
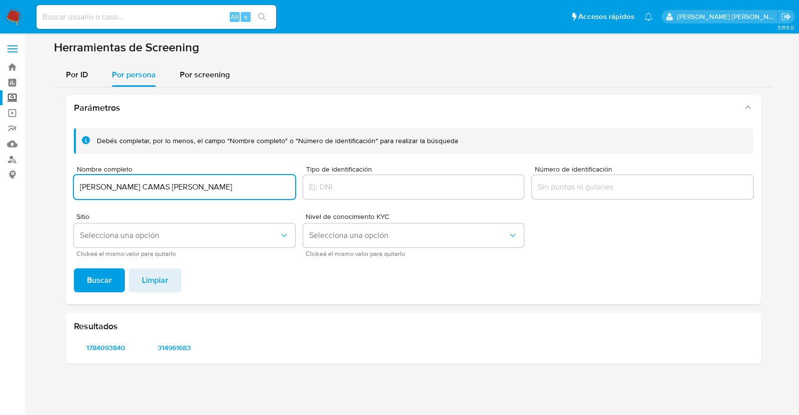
drag, startPoint x: 105, startPoint y: 189, endPoint x: 45, endPoint y: 187, distance: 59.4
click at [45, 187] on section at bounding box center [413, 206] width 755 height 332
type input "QUINTIN CAMAS JACINTO"
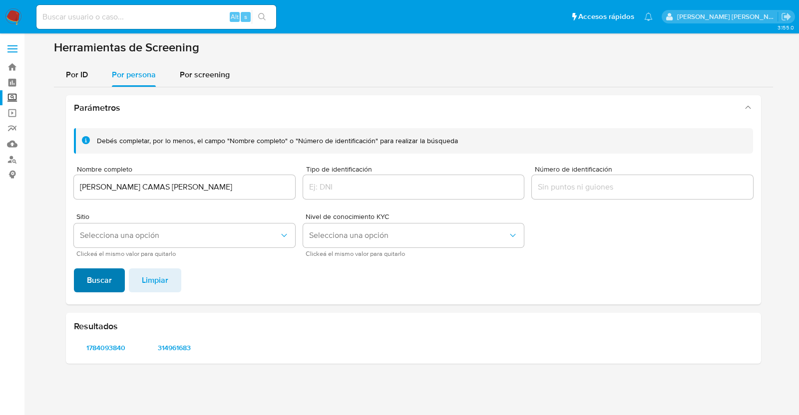
click at [102, 276] on span "Buscar" at bounding box center [99, 281] width 25 height 22
click at [117, 348] on span "430818434" at bounding box center [106, 348] width 50 height 14
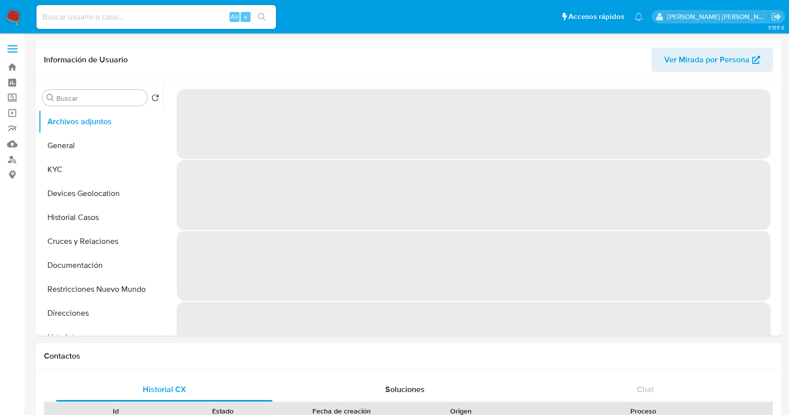
select select "10"
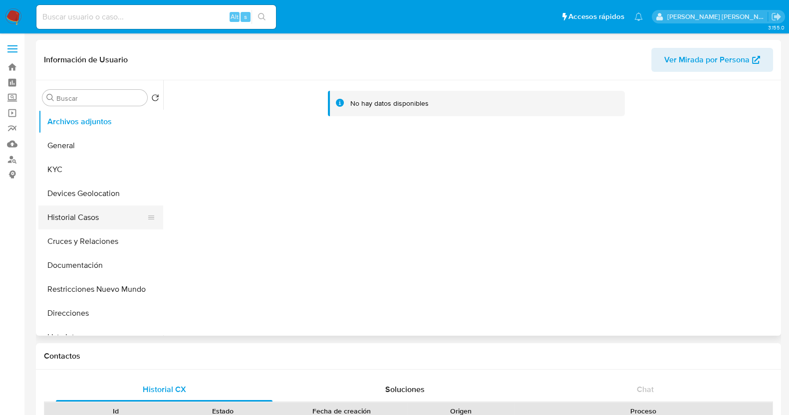
click at [80, 220] on button "Historial Casos" at bounding box center [96, 218] width 117 height 24
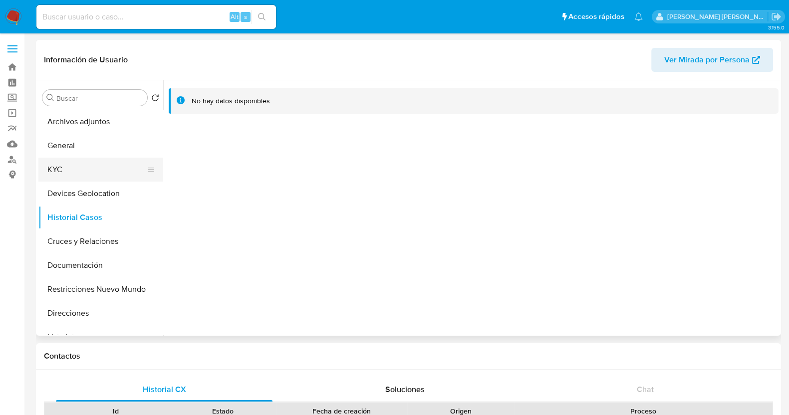
click at [67, 175] on button "KYC" at bounding box center [96, 170] width 117 height 24
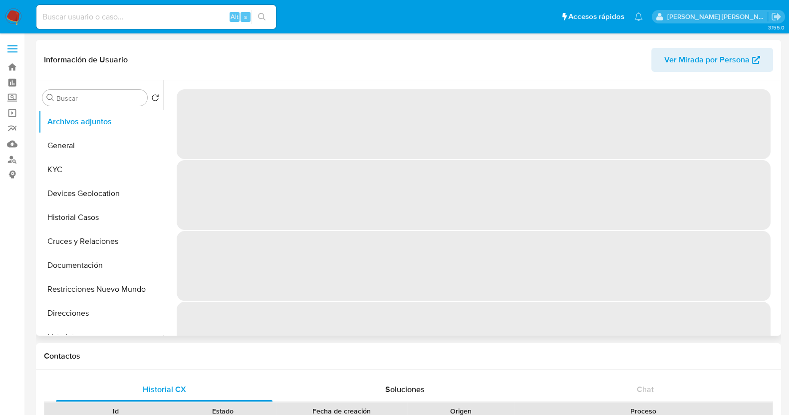
select select "10"
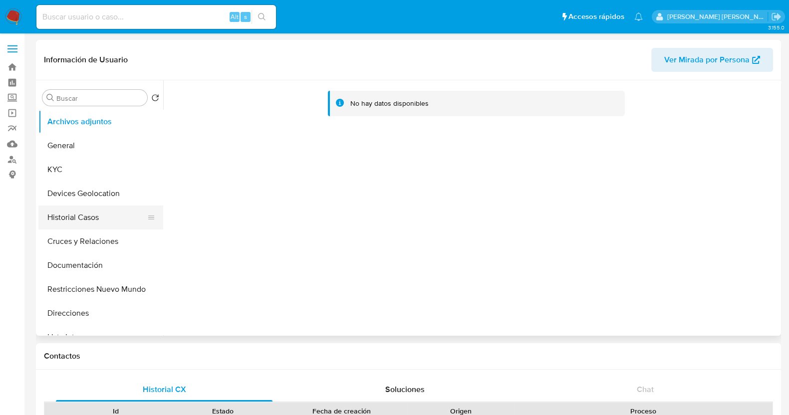
click at [89, 224] on button "Historial Casos" at bounding box center [96, 218] width 117 height 24
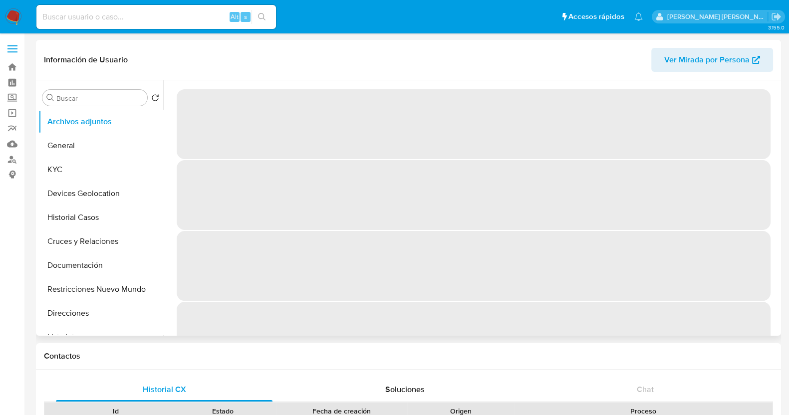
select select "10"
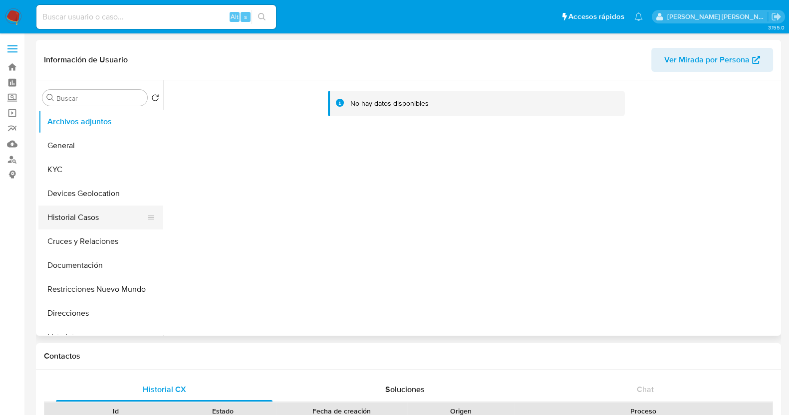
click at [91, 222] on button "Historial Casos" at bounding box center [96, 218] width 117 height 24
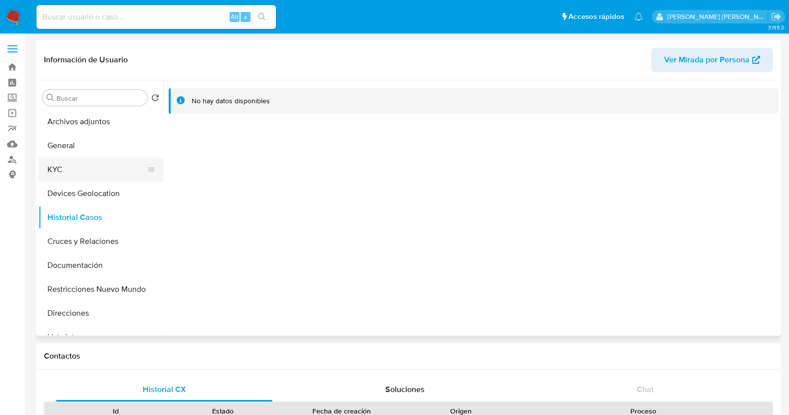
click at [78, 172] on button "KYC" at bounding box center [96, 170] width 117 height 24
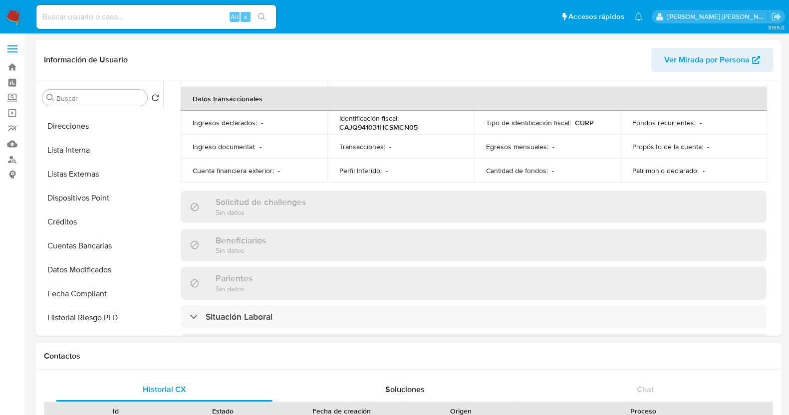
scroll to position [249, 0]
